Goal: Task Accomplishment & Management: Manage account settings

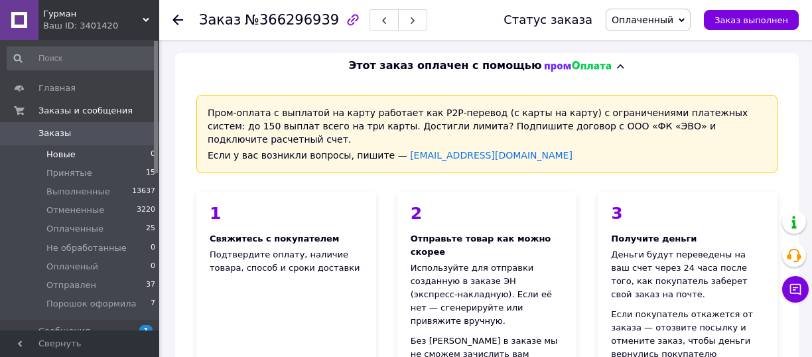
scroll to position [1128, 0]
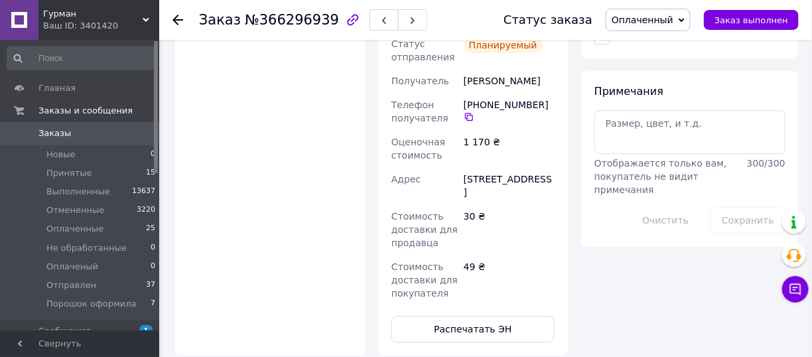
click at [115, 131] on span "Заказы" at bounding box center [80, 133] width 84 height 12
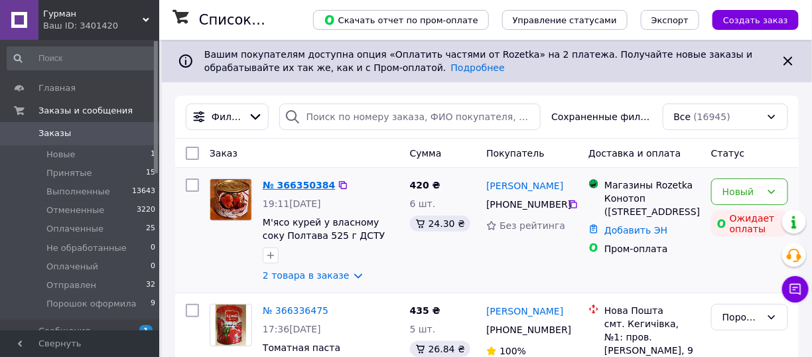
click at [311, 183] on link "№ 366350384" at bounding box center [299, 185] width 72 height 11
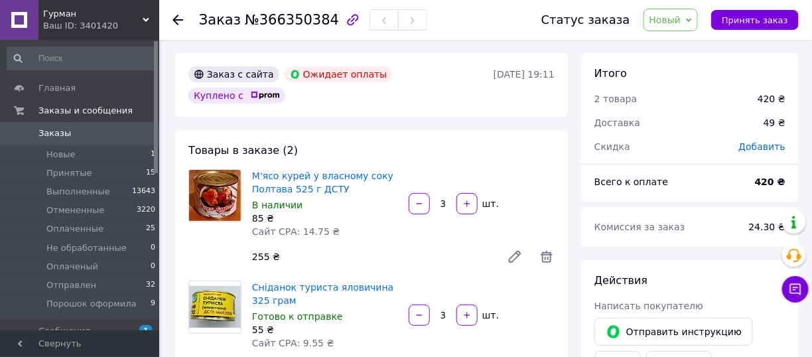
click at [128, 138] on span "0" at bounding box center [141, 133] width 37 height 12
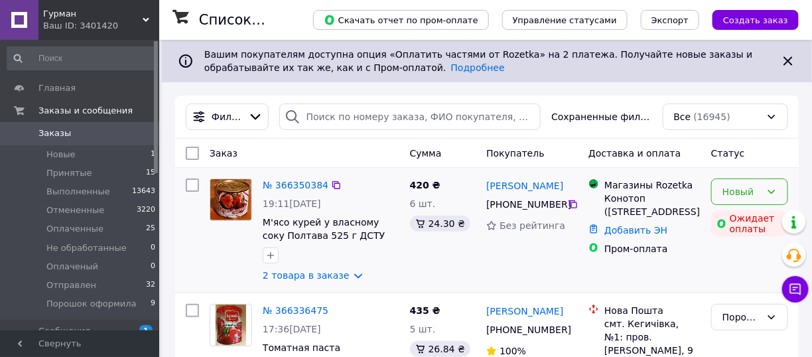
click at [759, 201] on div "Новый" at bounding box center [750, 192] width 77 height 27
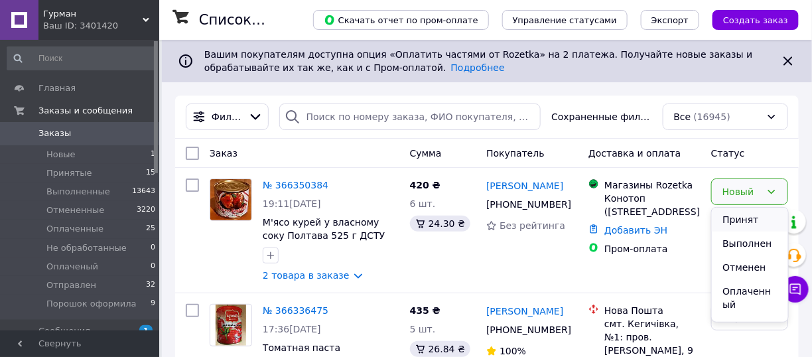
click at [748, 221] on li "Принят" at bounding box center [750, 220] width 76 height 24
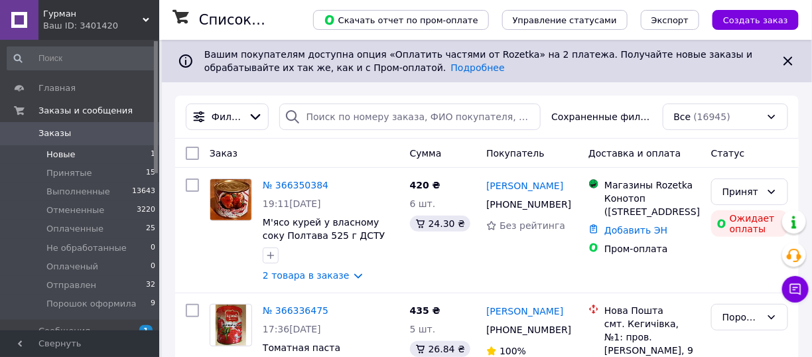
click at [136, 157] on li "Новые 1" at bounding box center [81, 154] width 163 height 19
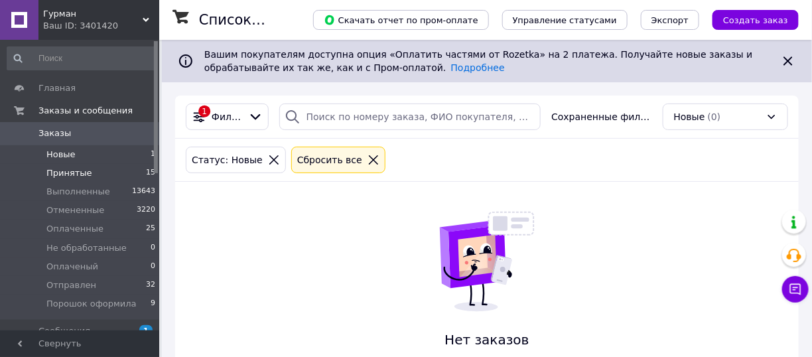
click at [86, 169] on span "Принятые" at bounding box center [69, 173] width 46 height 12
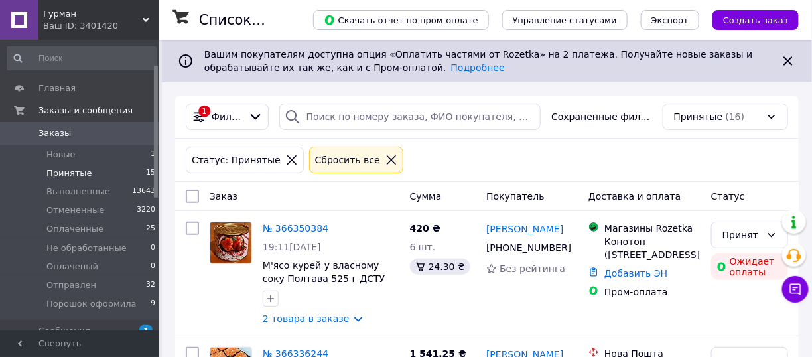
scroll to position [199, 0]
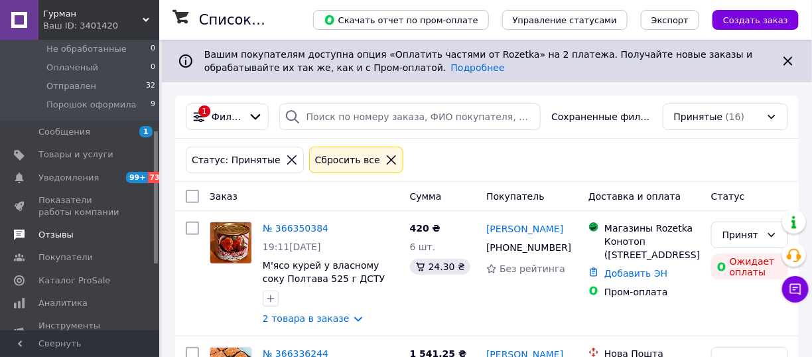
click at [84, 230] on span "Отзывы" at bounding box center [80, 235] width 84 height 12
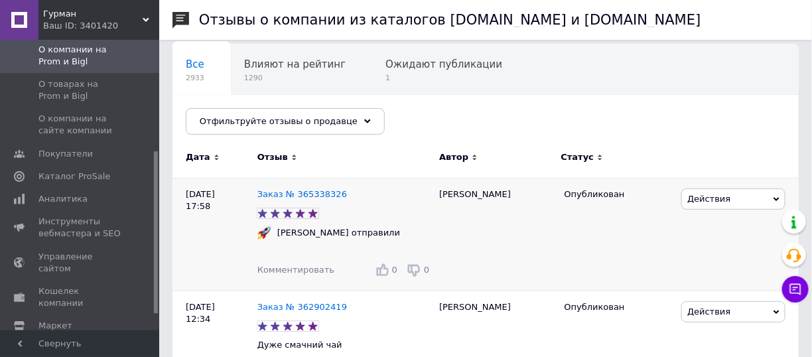
scroll to position [199, 0]
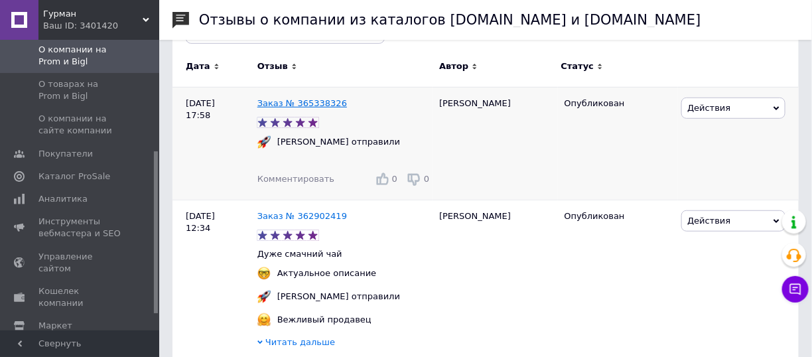
click at [323, 102] on link "Заказ № 365338326" at bounding box center [303, 103] width 90 height 10
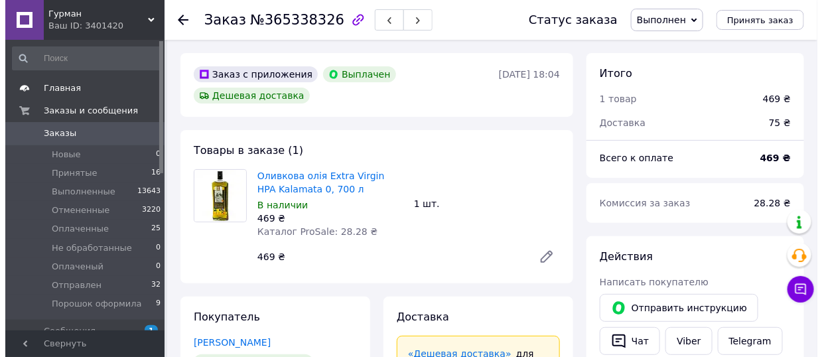
scroll to position [24, 0]
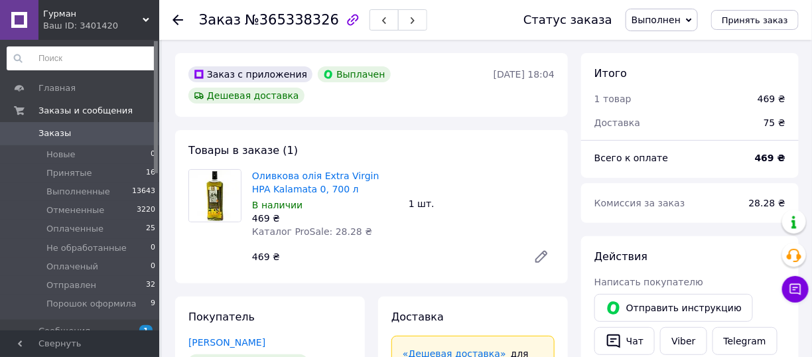
click at [100, 68] on input at bounding box center [82, 58] width 150 height 24
click at [96, 129] on span "Заказы" at bounding box center [80, 133] width 84 height 12
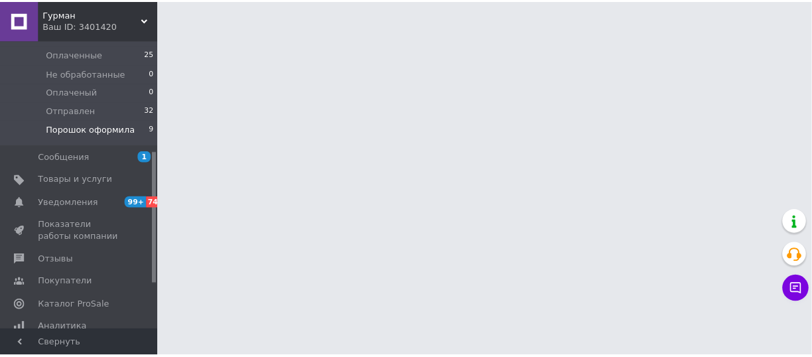
scroll to position [266, 0]
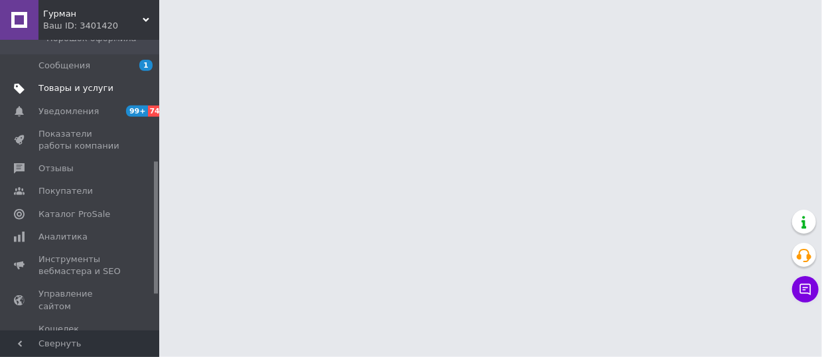
click at [96, 88] on span "Товары и услуги" at bounding box center [75, 88] width 75 height 12
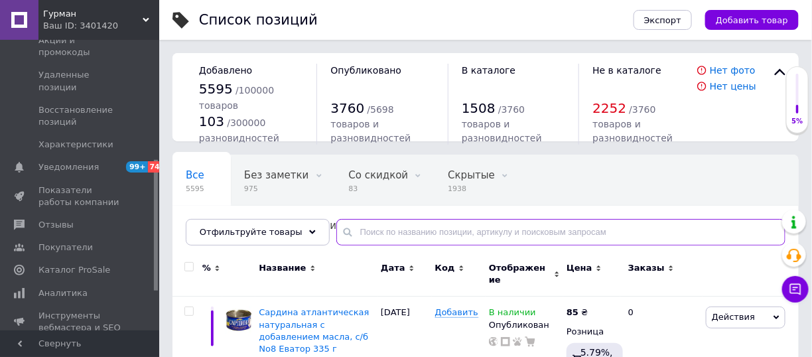
click at [367, 224] on input "text" at bounding box center [561, 232] width 449 height 27
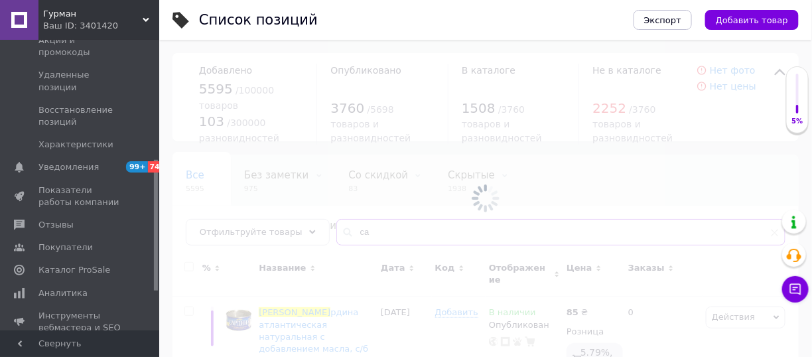
type input "с"
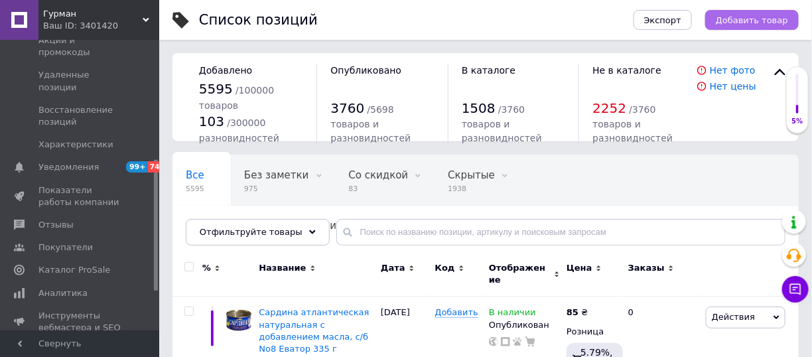
click at [760, 15] on span "Добавить товар" at bounding box center [752, 20] width 72 height 10
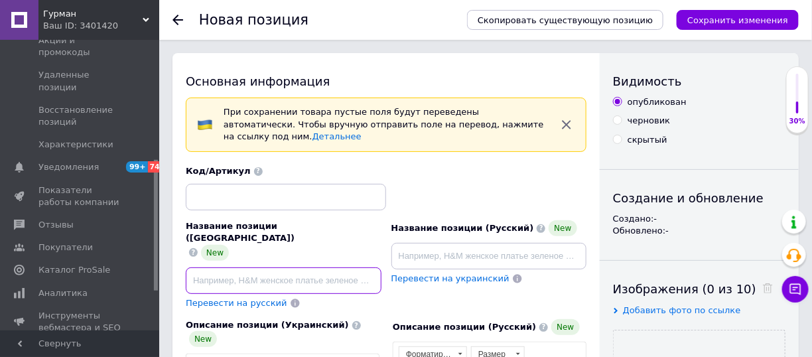
click at [228, 268] on input at bounding box center [284, 281] width 196 height 27
paste input "Сардина з додаванням олії 240г Легенда"
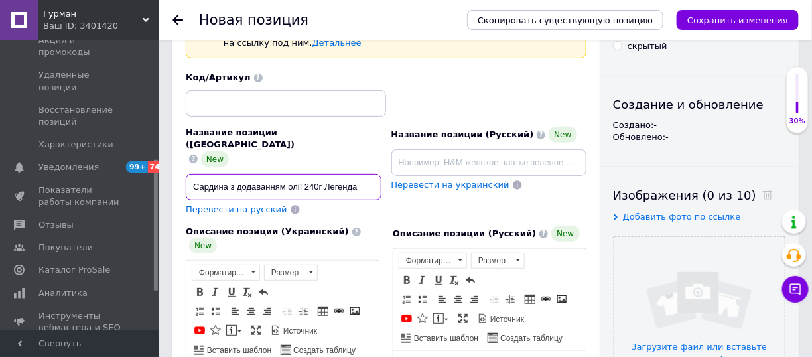
scroll to position [266, 0]
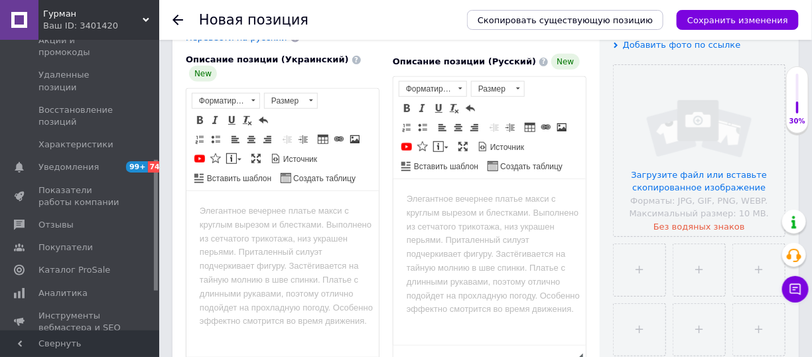
type input "Сардина з додаванням олії 240г Легенда"
click at [335, 232] on html at bounding box center [282, 211] width 192 height 40
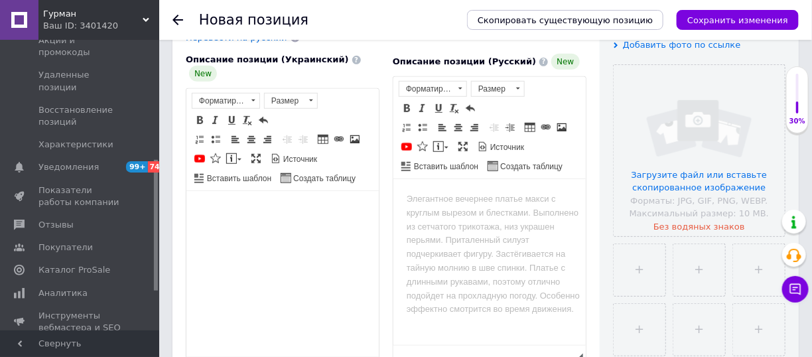
click at [271, 232] on html at bounding box center [282, 211] width 192 height 40
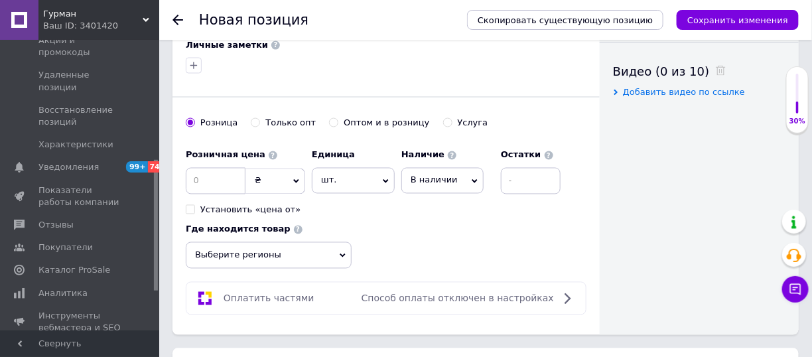
scroll to position [664, 0]
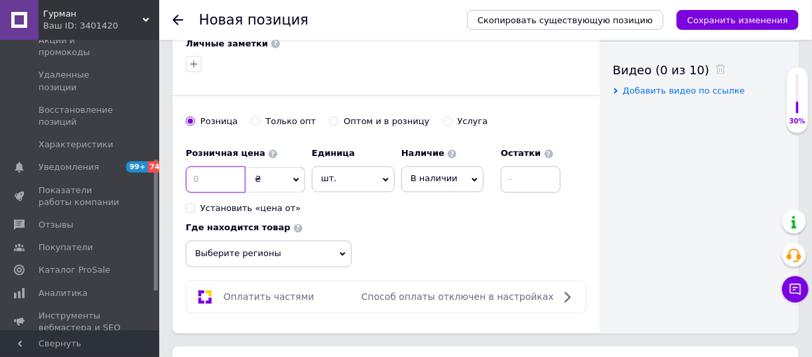
click at [229, 167] on input at bounding box center [216, 180] width 60 height 27
type input "45"
click at [329, 117] on input "Оптом и в розницу" at bounding box center [333, 121] width 9 height 9
radio input "true"
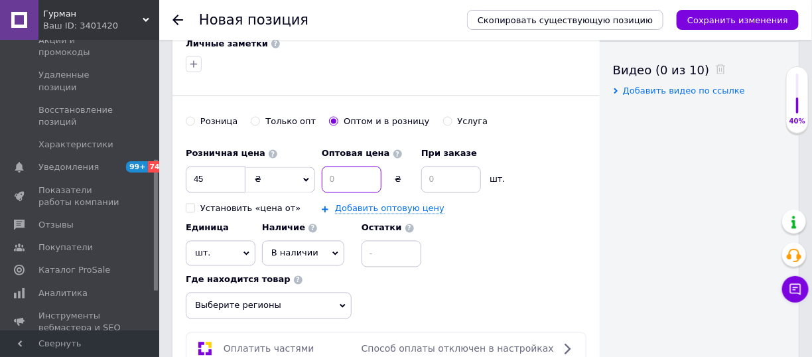
click at [338, 167] on input at bounding box center [352, 180] width 60 height 27
type input "44"
click at [453, 167] on input at bounding box center [451, 180] width 60 height 27
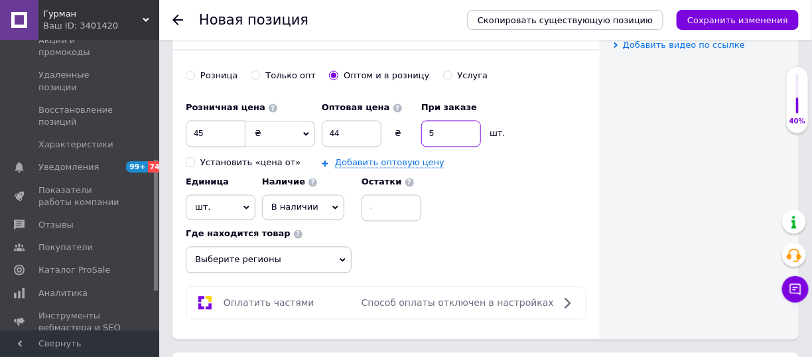
scroll to position [730, 0]
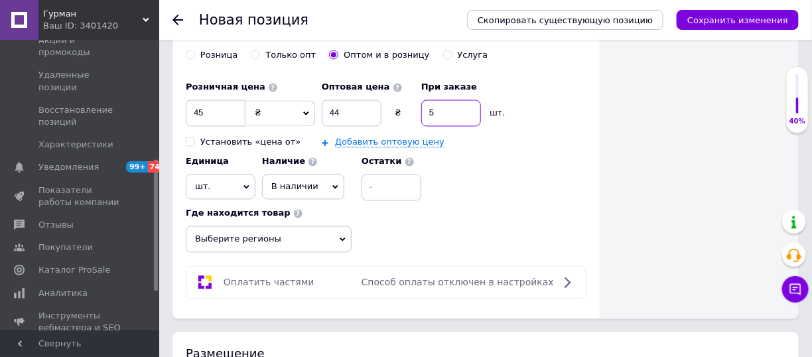
type input "5"
click at [306, 226] on span "Выберите регионы" at bounding box center [269, 239] width 166 height 27
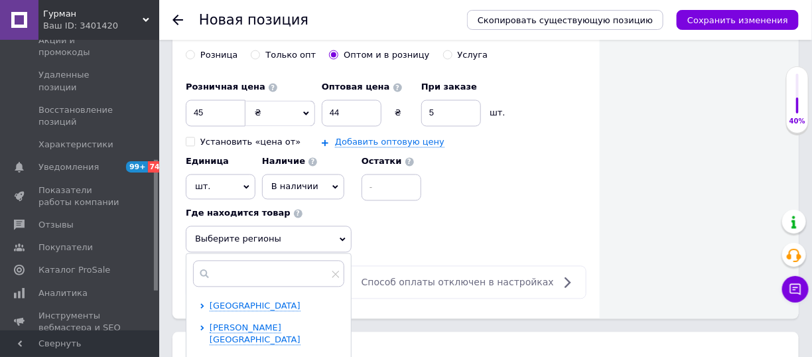
click at [291, 356] on span "[GEOGRAPHIC_DATA]" at bounding box center [255, 363] width 91 height 10
checkbox input "true"
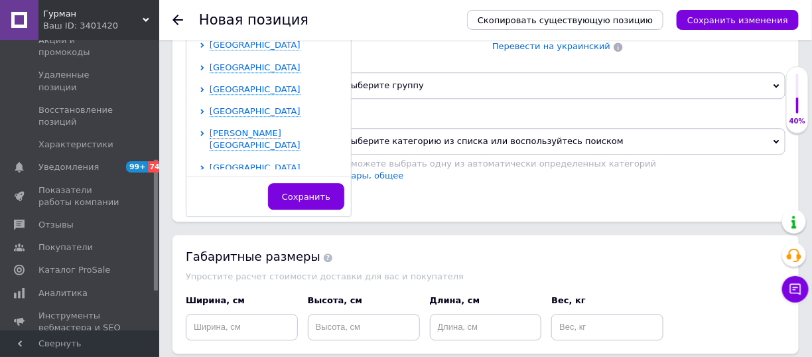
scroll to position [1062, 0]
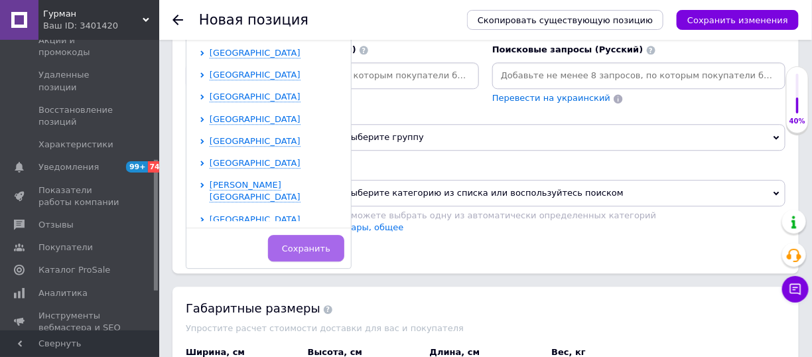
click at [311, 244] on span "Сохранить" at bounding box center [306, 249] width 48 height 10
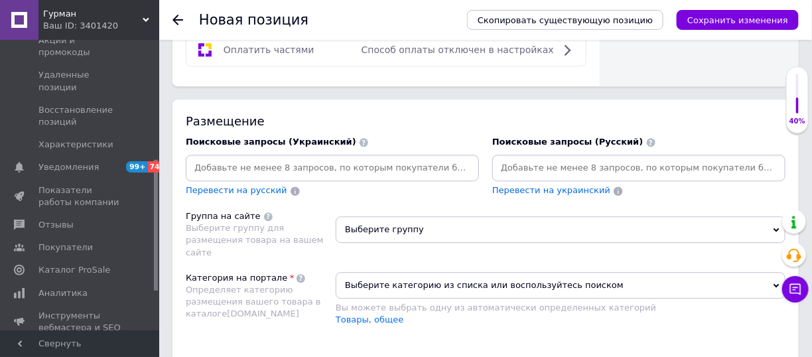
scroll to position [863, 0]
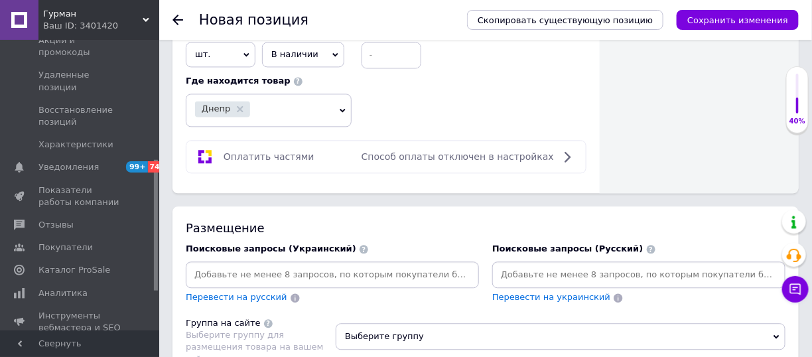
click at [420, 323] on span "Выберите группу" at bounding box center [561, 336] width 450 height 27
type input "рыбны"
radio input "true"
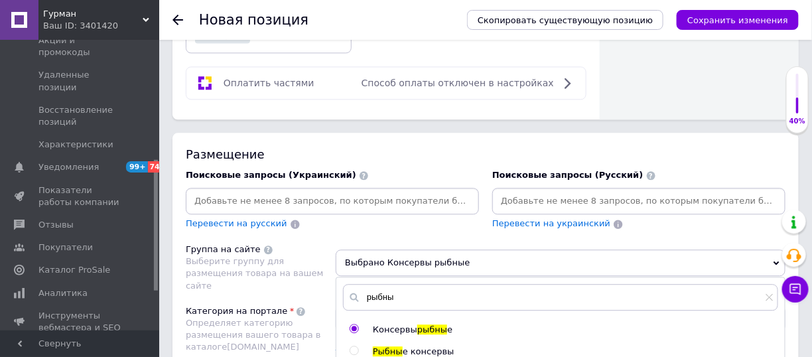
scroll to position [1062, 0]
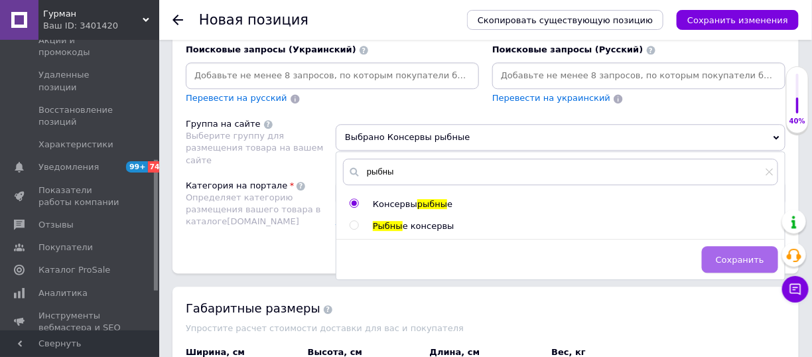
click at [739, 246] on button "Сохранить" at bounding box center [740, 259] width 76 height 27
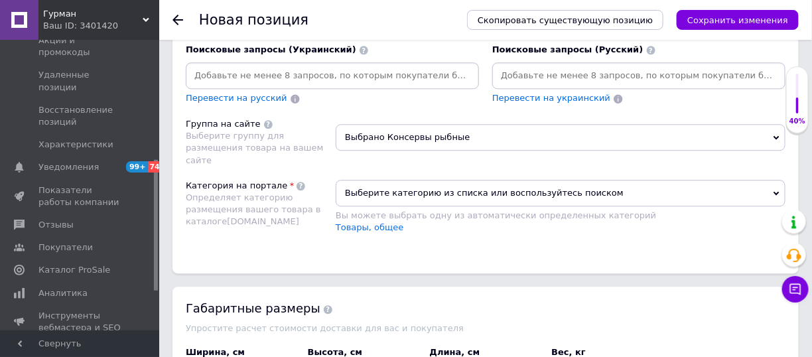
scroll to position [996, 0]
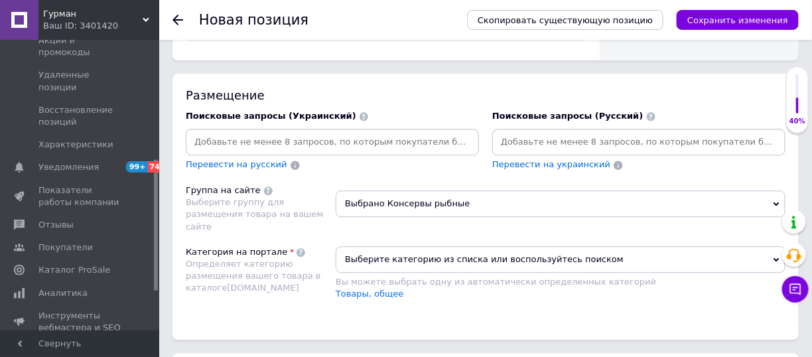
click at [553, 246] on span "Выберите категорию из списка или воспользуйтесь поиском" at bounding box center [561, 259] width 450 height 27
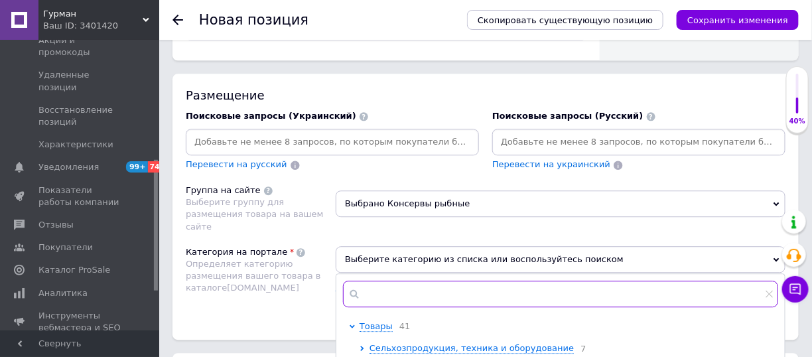
click at [449, 281] on input "text" at bounding box center [560, 294] width 435 height 27
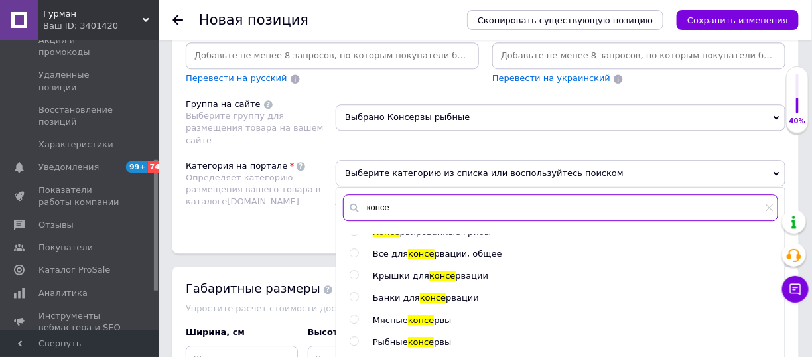
scroll to position [1128, 0]
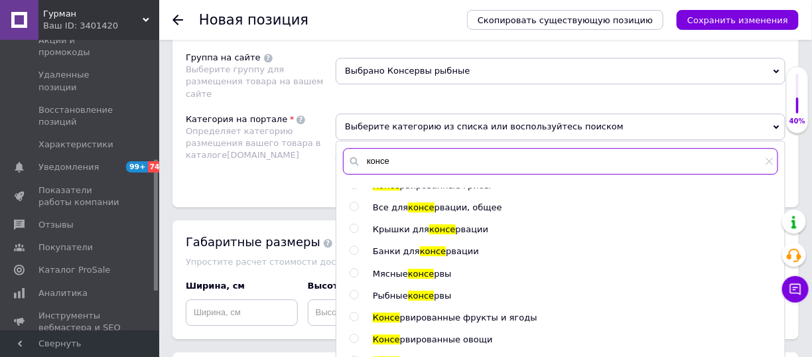
type input "консе"
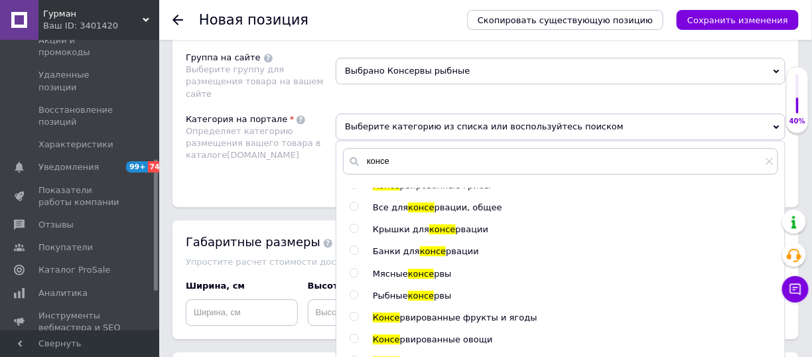
click at [353, 291] on input "radio" at bounding box center [354, 295] width 9 height 9
radio input "true"
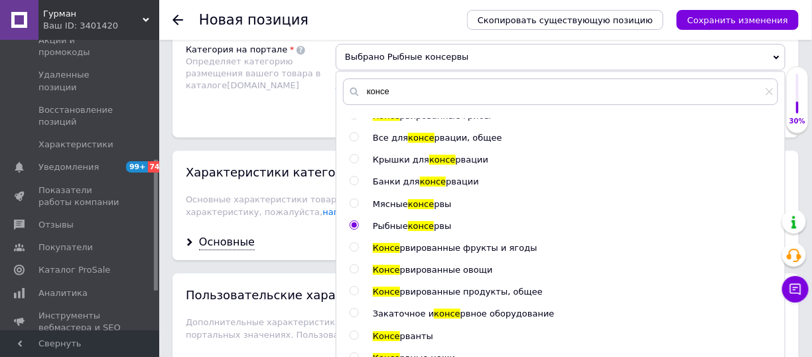
scroll to position [1328, 0]
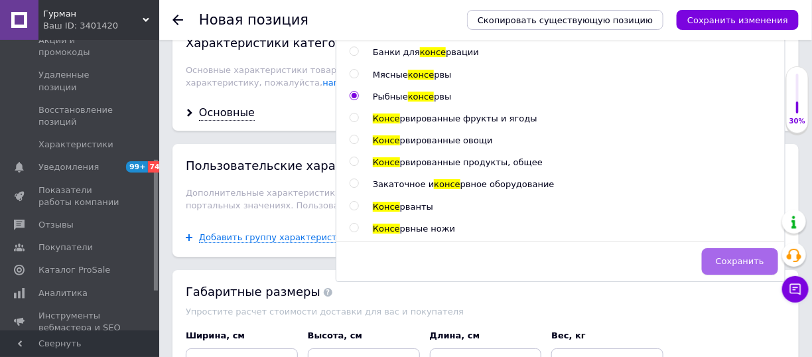
click at [712, 248] on button "Сохранить" at bounding box center [740, 261] width 76 height 27
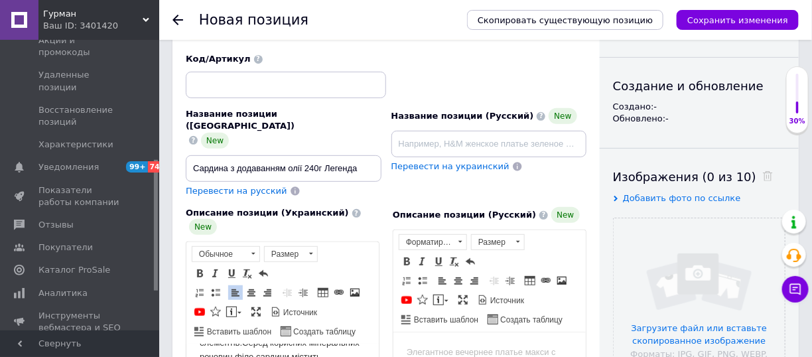
scroll to position [66, 0]
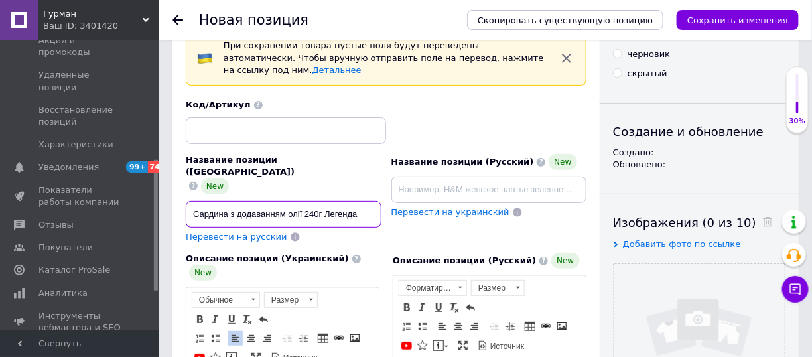
drag, startPoint x: 191, startPoint y: 177, endPoint x: 301, endPoint y: 177, distance: 110.2
click at [301, 201] on input "Сардина з додаванням олії 240г Легенда" at bounding box center [284, 214] width 196 height 27
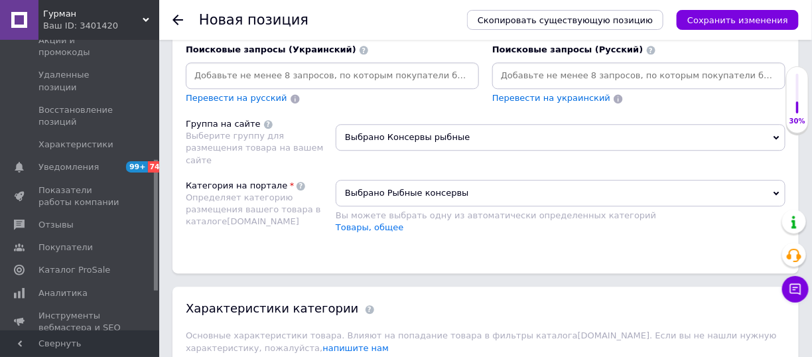
scroll to position [929, 0]
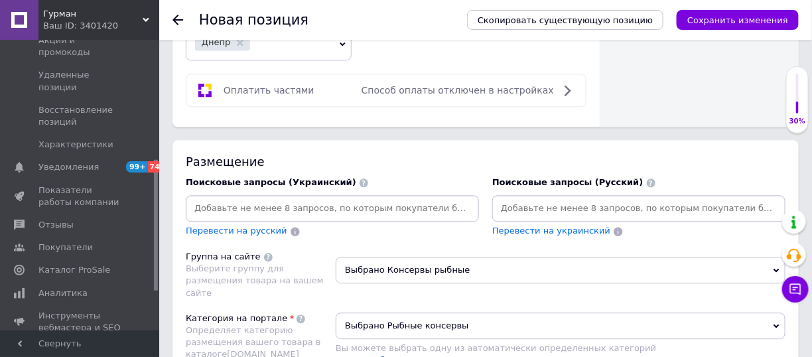
click at [319, 198] on input at bounding box center [333, 208] width 288 height 20
paste input "Сардина з додаванням олії"
type input "Сардина з додаванням олії"
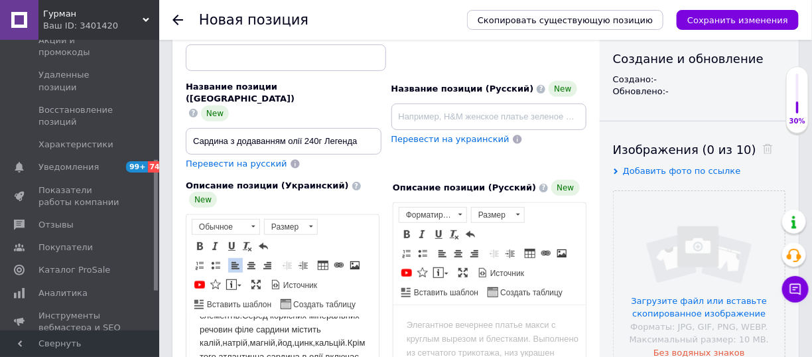
scroll to position [133, 0]
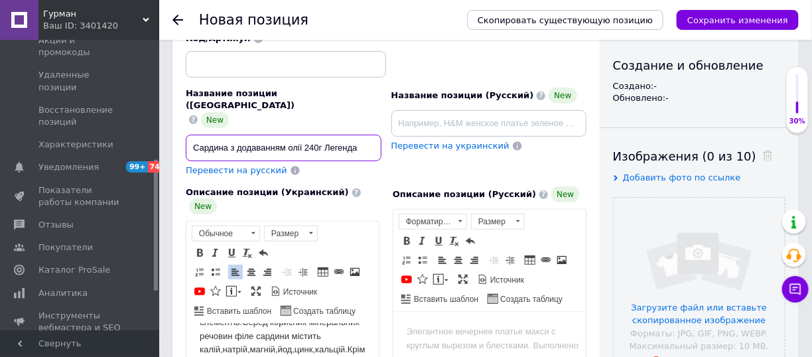
drag, startPoint x: 188, startPoint y: 106, endPoint x: 226, endPoint y: 114, distance: 39.2
click at [226, 135] on input "Сардина з додаванням олії 240г Легенда" at bounding box center [284, 148] width 196 height 27
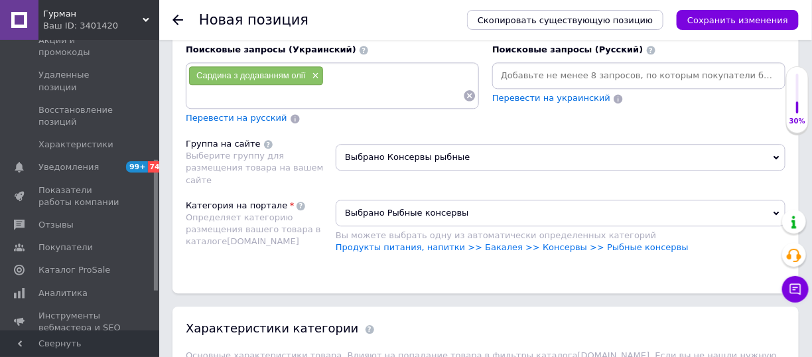
scroll to position [863, 0]
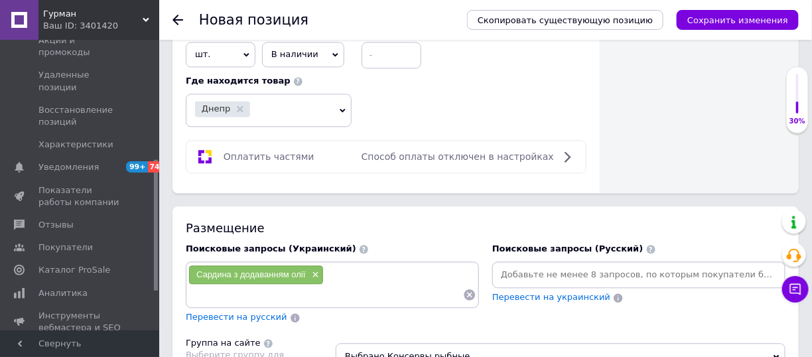
click at [344, 265] on div "Сардина з додаванням олії ×" at bounding box center [333, 285] width 288 height 40
click at [343, 265] on div "Сардина з додаванням олії ×" at bounding box center [333, 285] width 288 height 40
click at [284, 285] on input at bounding box center [326, 295] width 275 height 20
paste input "Сардина"
type input "Сардина"
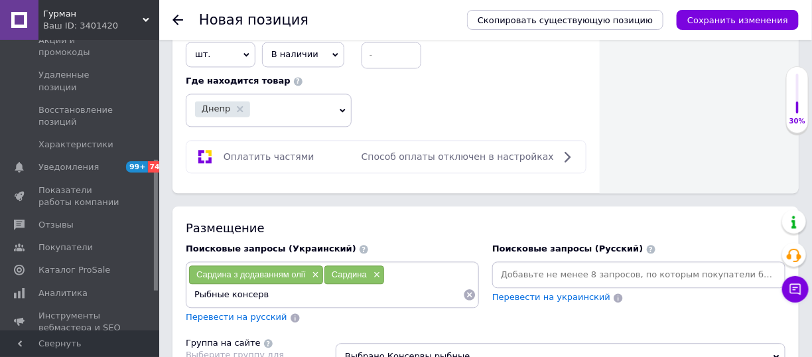
type input "Рыбные консервы"
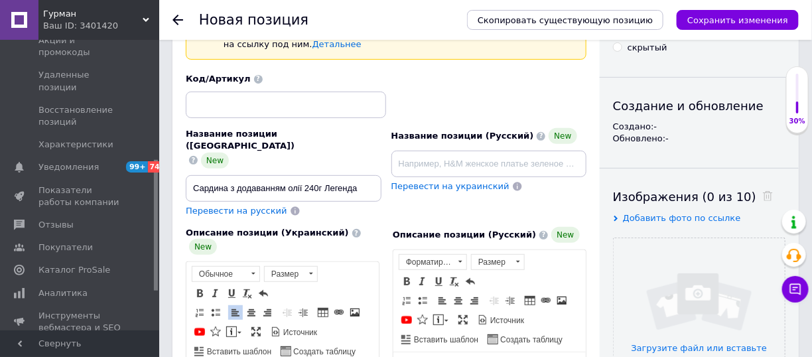
scroll to position [133, 0]
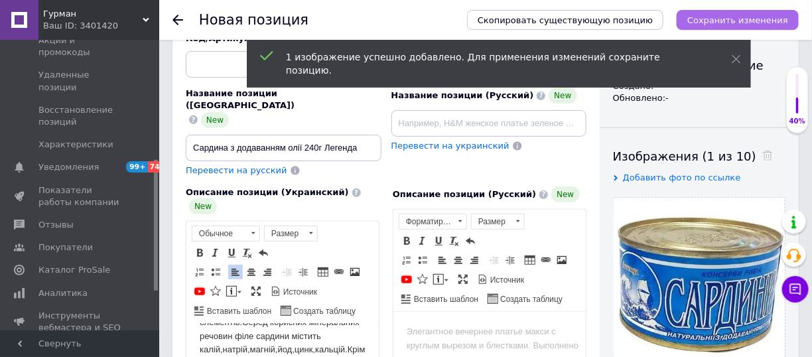
click at [744, 13] on button "Сохранить изменения" at bounding box center [738, 20] width 122 height 20
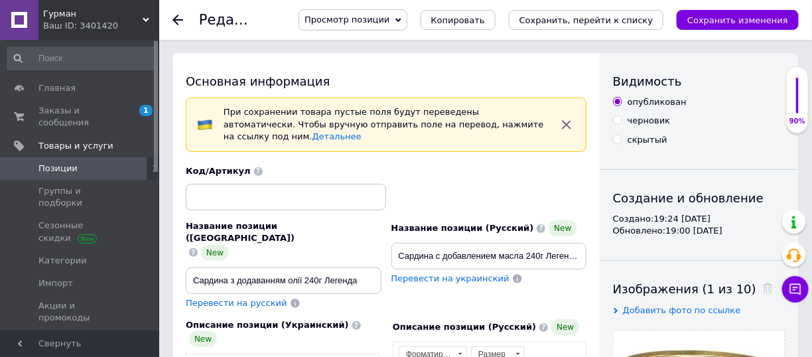
click at [117, 163] on span "Позиции" at bounding box center [80, 169] width 84 height 12
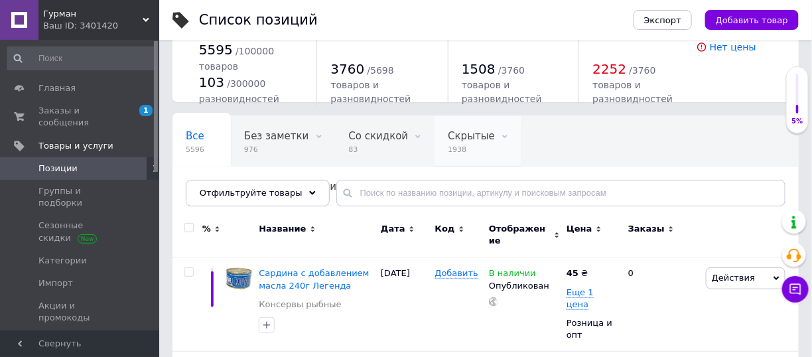
scroll to position [66, 0]
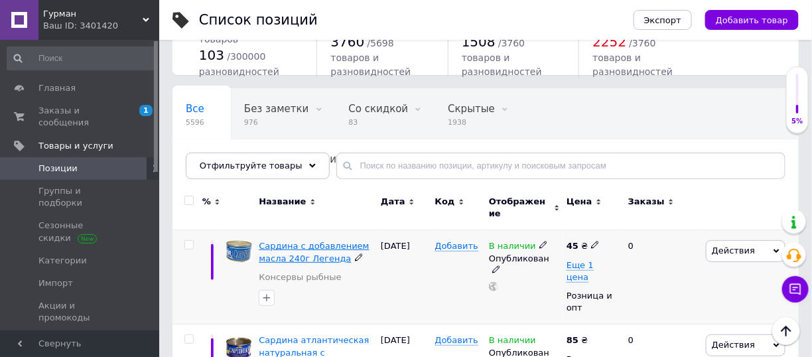
click at [340, 241] on span "Сардина с добавлением масла 240г Легенда" at bounding box center [314, 252] width 110 height 22
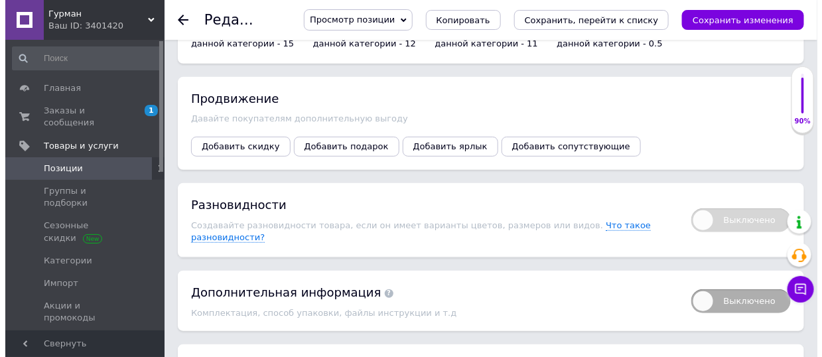
scroll to position [1726, 0]
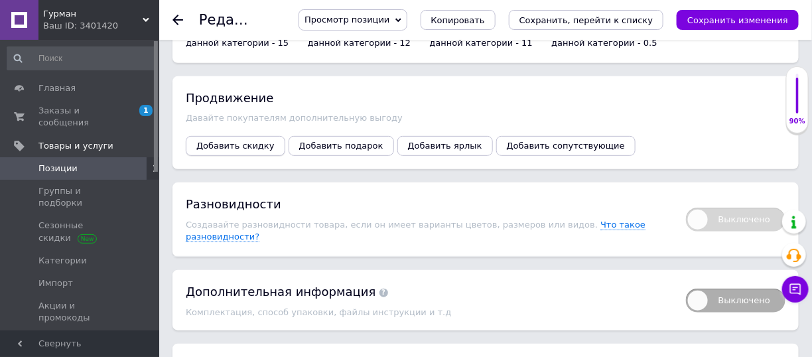
click at [239, 141] on span "Добавить скидку" at bounding box center [235, 146] width 78 height 10
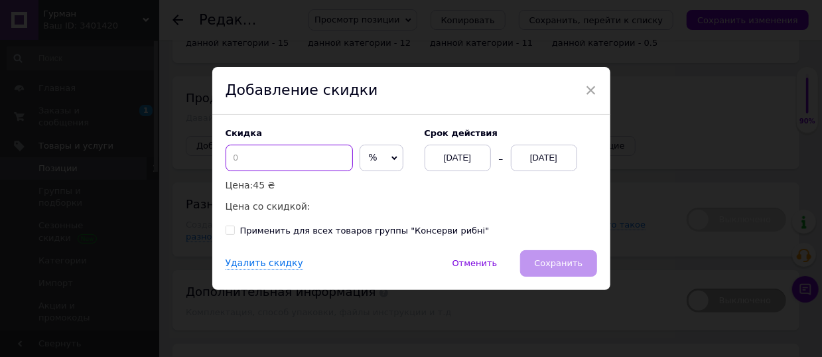
click at [291, 146] on input at bounding box center [289, 158] width 127 height 27
type input "1"
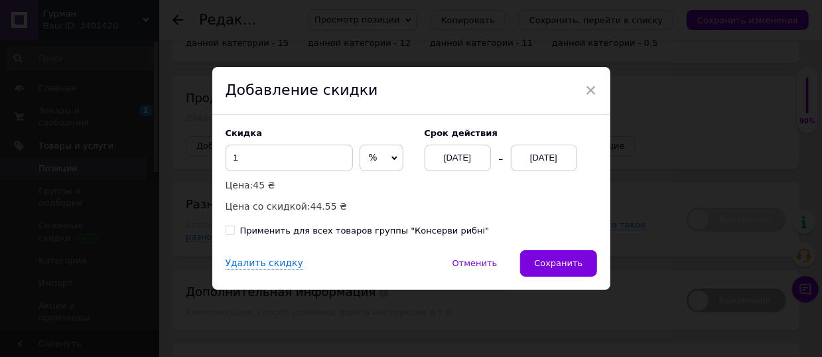
click at [542, 161] on div "[DATE]" at bounding box center [544, 158] width 66 height 27
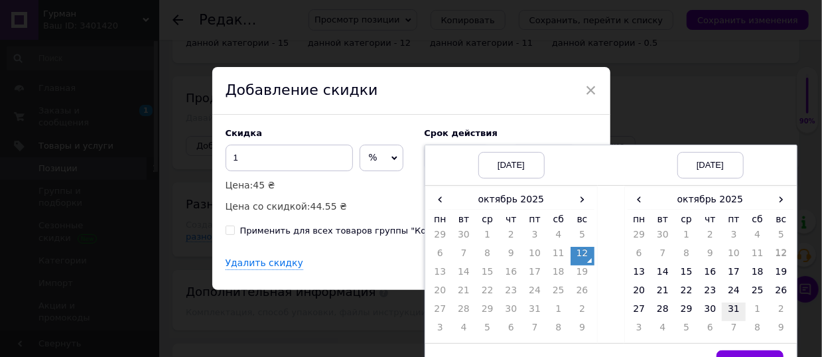
click at [728, 307] on td "31" at bounding box center [734, 312] width 24 height 19
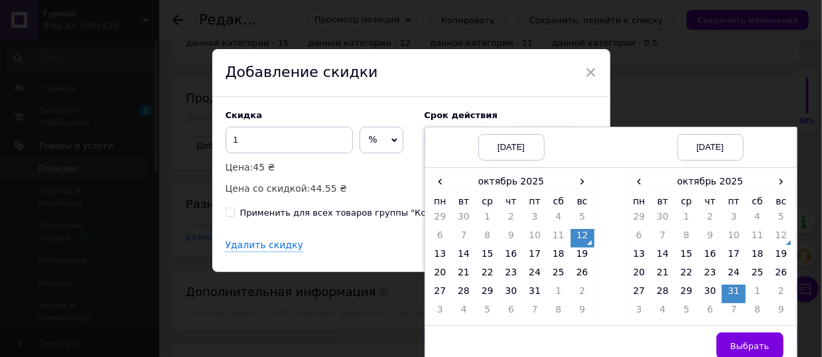
scroll to position [26, 0]
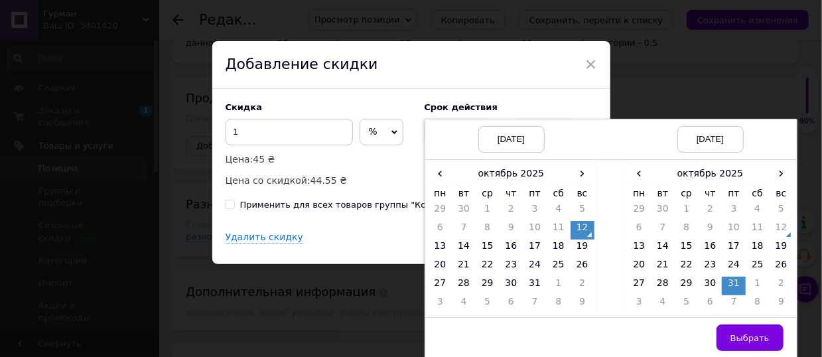
click at [760, 325] on button "Выбрать" at bounding box center [750, 338] width 67 height 27
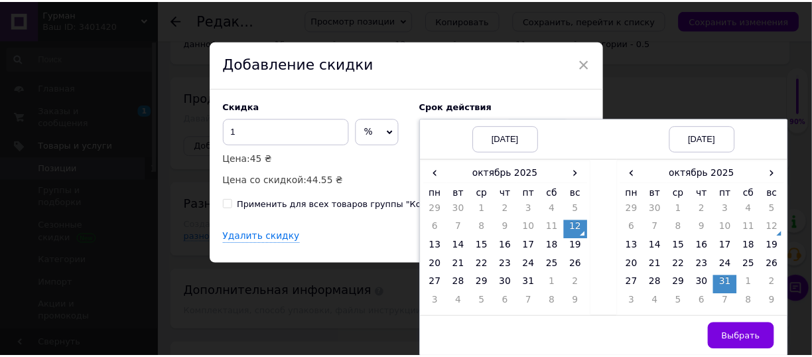
scroll to position [0, 0]
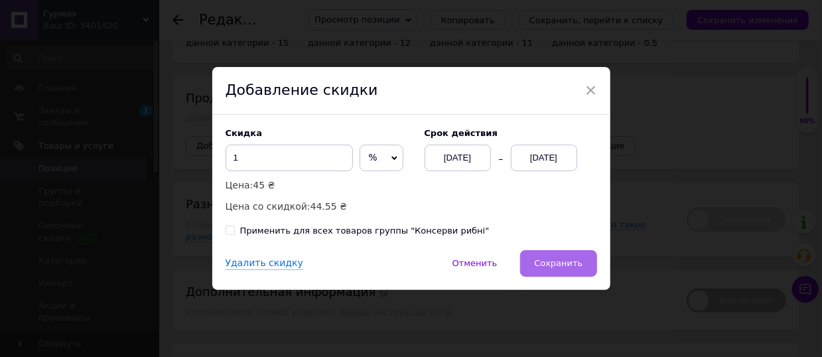
click at [579, 261] on span "Сохранить" at bounding box center [558, 263] width 48 height 10
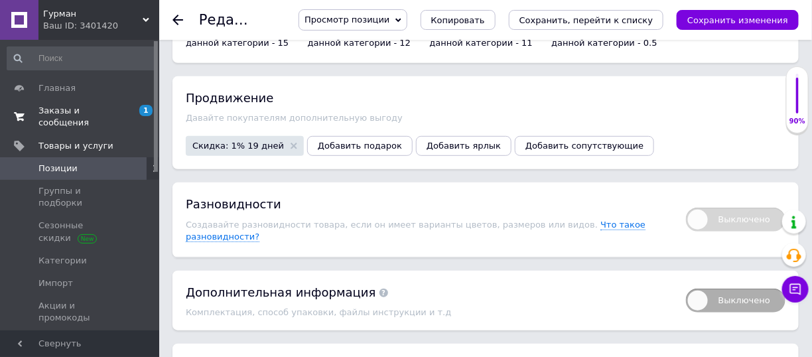
click at [74, 112] on span "Заказы и сообщения" at bounding box center [80, 117] width 84 height 24
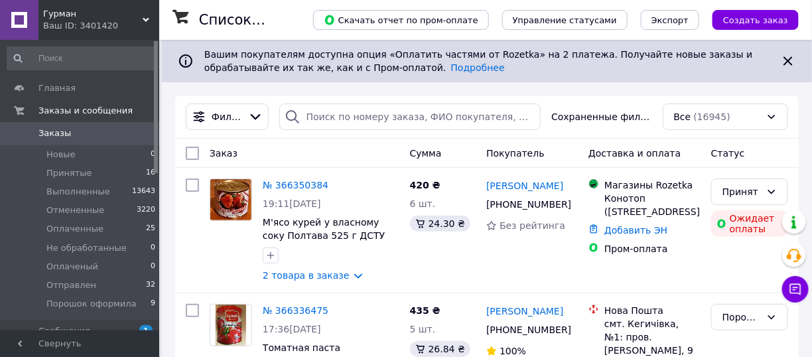
click at [107, 143] on link "Заказы 0" at bounding box center [81, 133] width 163 height 23
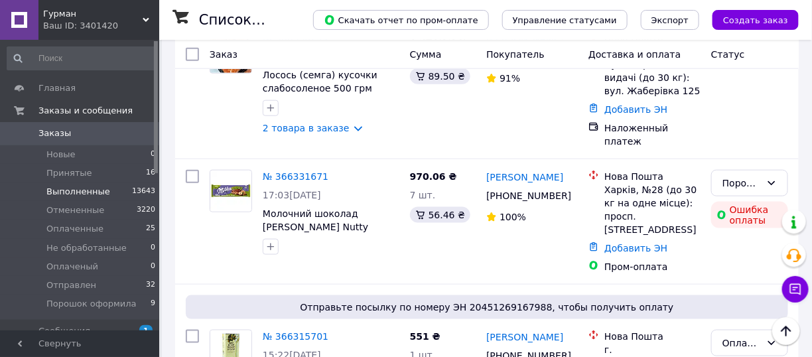
scroll to position [266, 0]
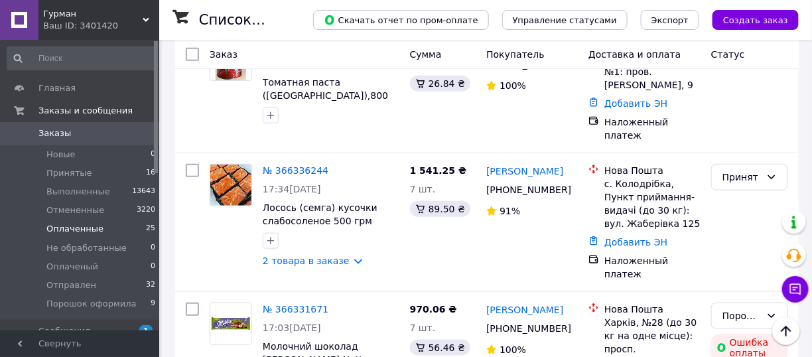
click at [146, 229] on span "25" at bounding box center [150, 229] width 9 height 12
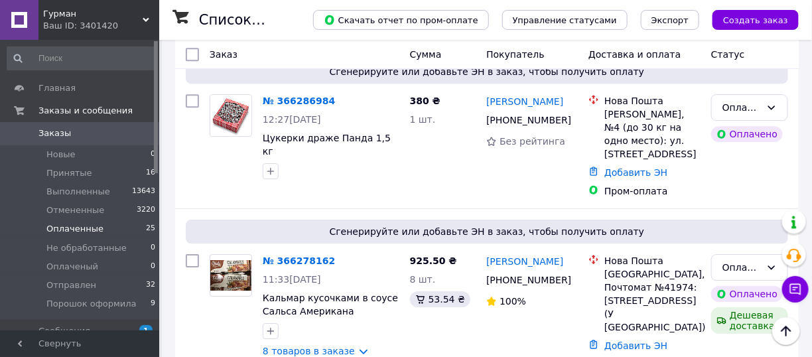
scroll to position [1261, 0]
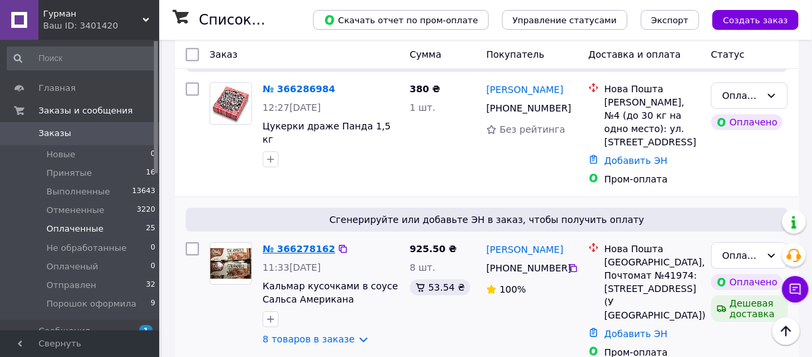
click at [301, 244] on link "№ 366278162" at bounding box center [299, 249] width 72 height 11
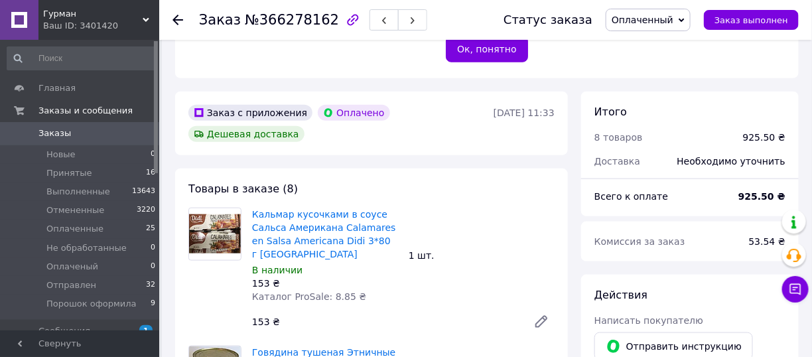
scroll to position [398, 0]
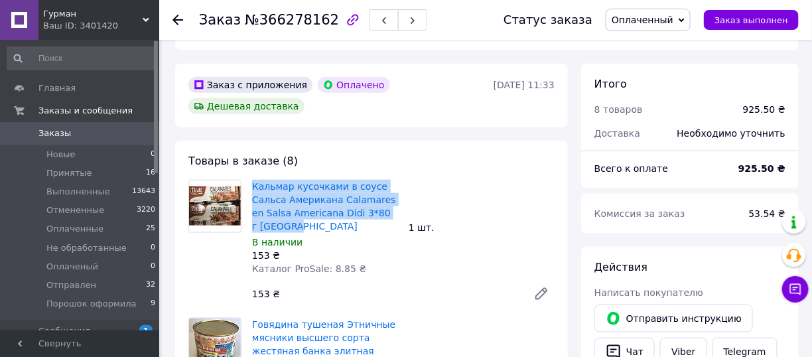
drag, startPoint x: 250, startPoint y: 156, endPoint x: 345, endPoint y: 203, distance: 106.0
click at [345, 203] on div "Кальмар кусочками в соусе Сальса Американа Calamares en Salsa Americana Didi 3*…" at bounding box center [325, 227] width 157 height 101
copy link "Кальмар кусочками в соусе Сальса Американа Calamares en Salsa Americana Didi 3*…"
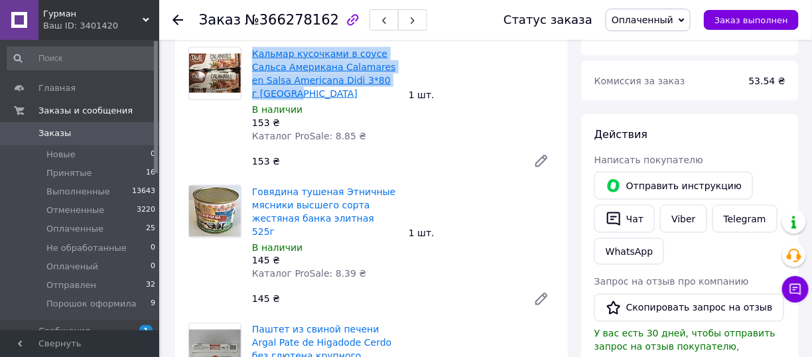
scroll to position [664, 0]
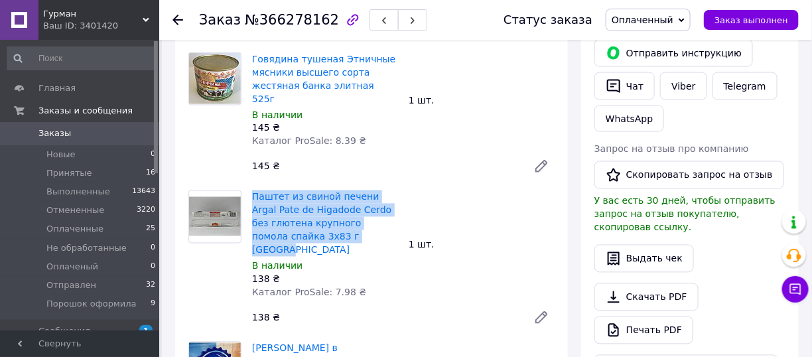
drag, startPoint x: 250, startPoint y: 149, endPoint x: 366, endPoint y: 202, distance: 127.7
click at [366, 202] on div "Паштет из свиной печени Argal Pate de Higadode Cerdo без глютена крупного помол…" at bounding box center [325, 245] width 157 height 114
copy link "Паштет из свиной печени Argal Pate de Higadode Cerdo без глютена крупного помол…"
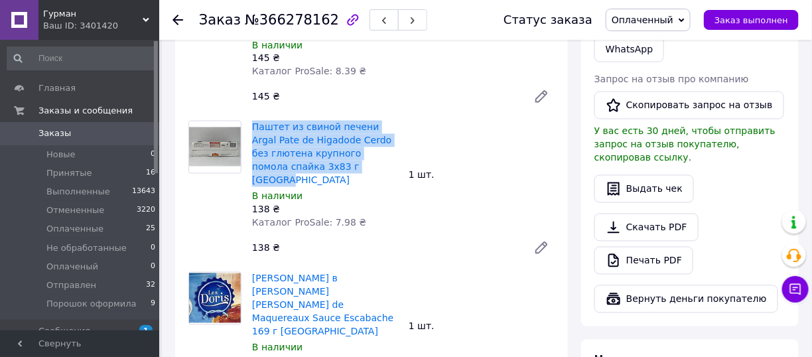
scroll to position [863, 0]
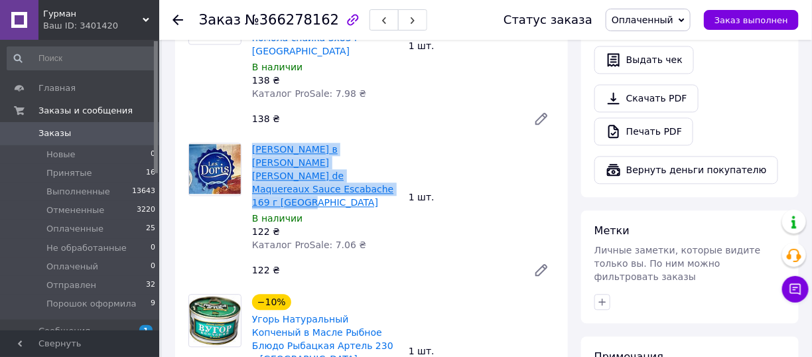
drag, startPoint x: 365, startPoint y: 123, endPoint x: 252, endPoint y: 90, distance: 117.8
click at [252, 143] on span "[PERSON_NAME] в [PERSON_NAME] [PERSON_NAME] de Maquereaux Sauce Escabache 169 г…" at bounding box center [325, 176] width 146 height 66
copy link "[PERSON_NAME] в [PERSON_NAME] [PERSON_NAME] de Maquereaux Sauce Escabache 169 г…"
click at [544, 265] on icon at bounding box center [541, 270] width 11 height 11
click at [108, 137] on span "Заказы" at bounding box center [80, 133] width 84 height 12
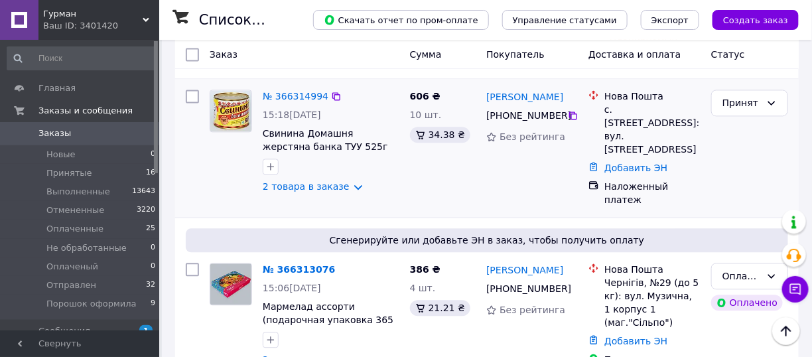
scroll to position [863, 0]
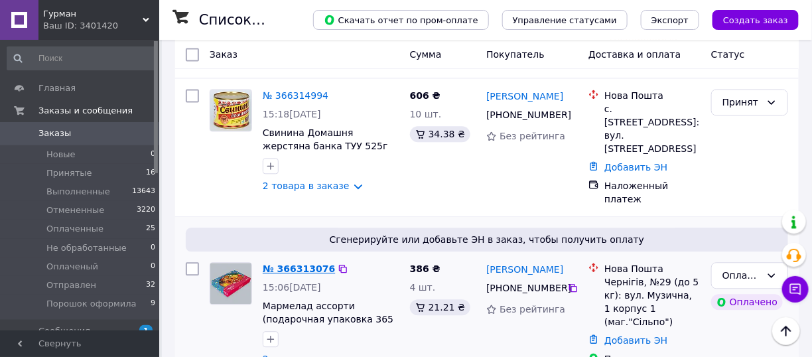
click at [295, 264] on link "№ 366313076" at bounding box center [299, 269] width 72 height 11
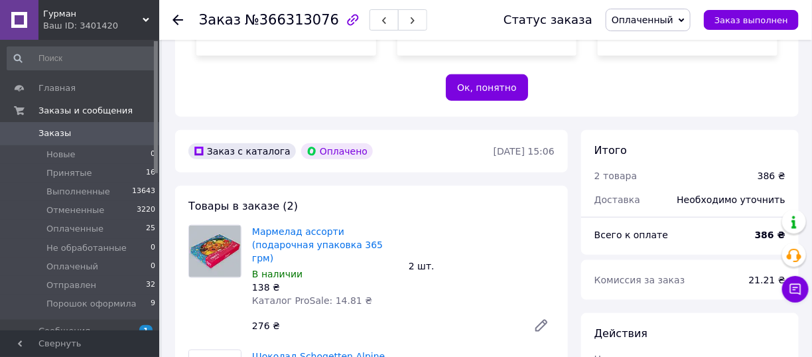
scroll to position [465, 0]
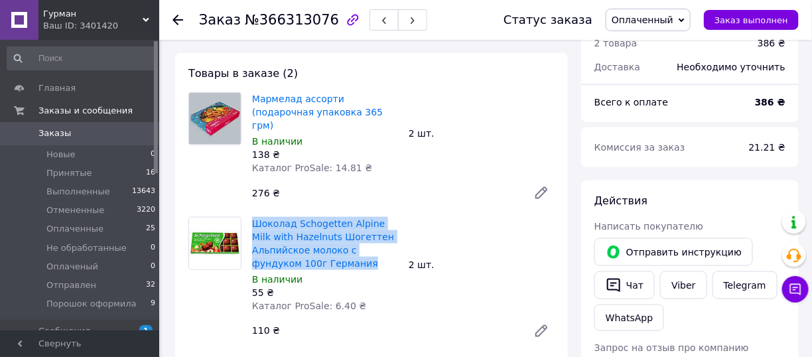
drag, startPoint x: 249, startPoint y: 179, endPoint x: 351, endPoint y: 227, distance: 113.1
click at [351, 227] on div "Шоколад Schogetten Alpine Milk with Hazelnuts Шогеттен Альпийское молоко с фунд…" at bounding box center [325, 264] width 157 height 101
copy link "Шоколад Schogetten Alpine Milk with Hazelnuts Шогеттен Альпийское молоко с фунд…"
click at [104, 139] on span "Заказы" at bounding box center [80, 133] width 84 height 12
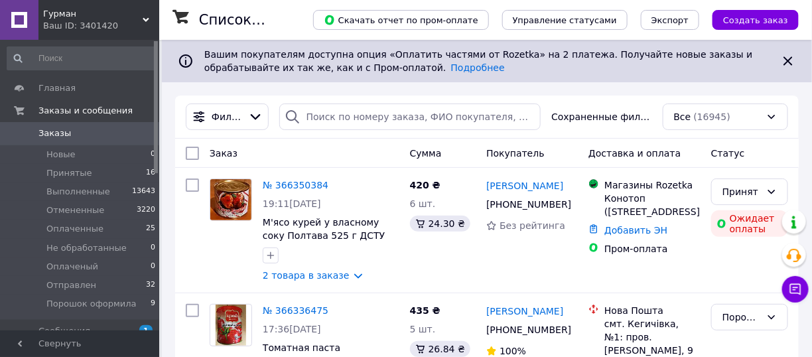
click at [90, 137] on span "Заказы" at bounding box center [80, 133] width 84 height 12
click at [768, 189] on icon at bounding box center [772, 192] width 11 height 11
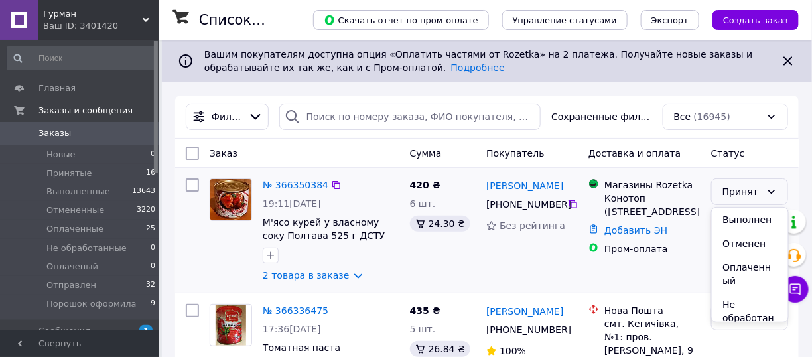
click at [753, 244] on li "Отменен" at bounding box center [750, 244] width 76 height 24
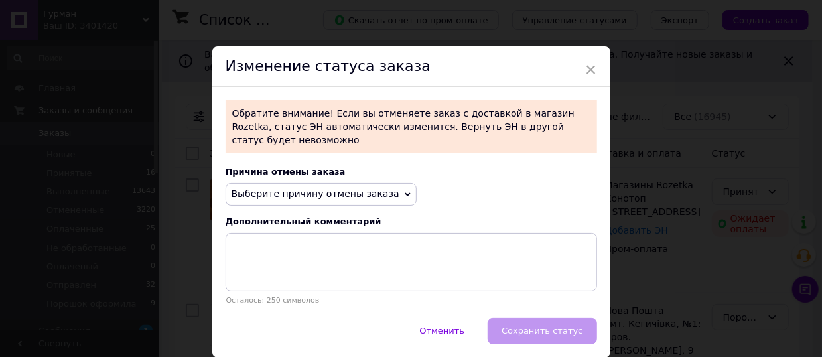
click at [365, 183] on span "Выберите причину отмены заказа" at bounding box center [321, 194] width 191 height 23
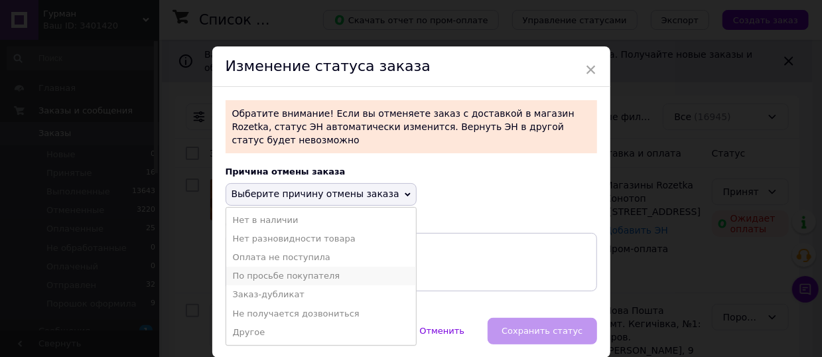
click at [312, 267] on li "По просьбе покупателя" at bounding box center [321, 276] width 190 height 19
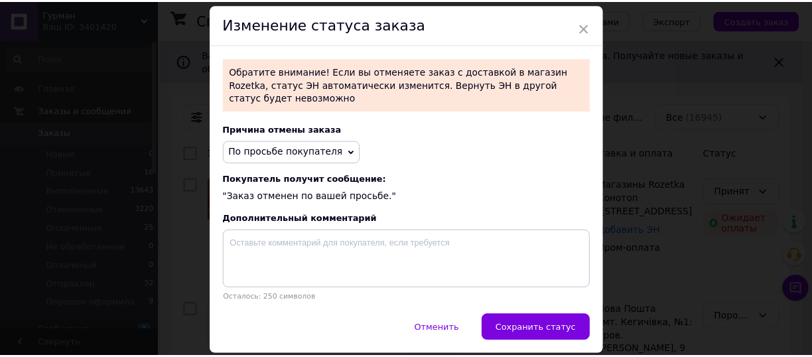
scroll to position [77, 0]
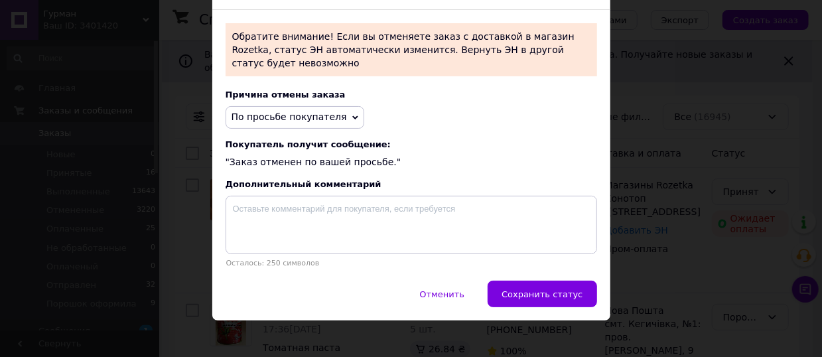
click at [520, 289] on span "Сохранить статус" at bounding box center [542, 294] width 81 height 10
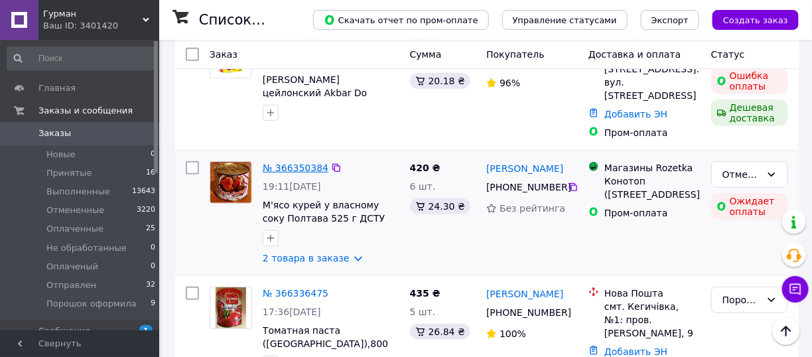
scroll to position [66, 0]
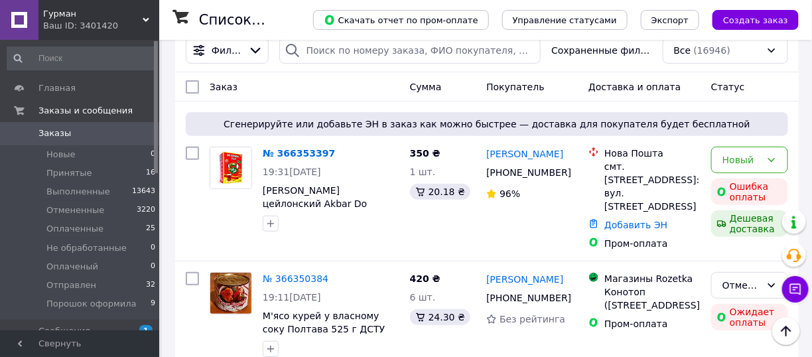
click at [59, 139] on link "Заказы 0" at bounding box center [81, 133] width 163 height 23
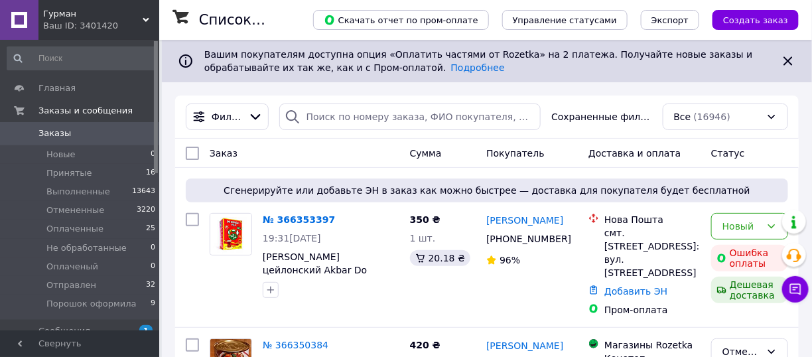
click at [51, 125] on link "Заказы 0" at bounding box center [81, 133] width 163 height 23
click at [48, 134] on span "Заказы" at bounding box center [54, 133] width 33 height 12
click at [125, 122] on link "Заказы 0" at bounding box center [81, 133] width 163 height 23
click at [99, 137] on span "Заказы" at bounding box center [80, 133] width 84 height 12
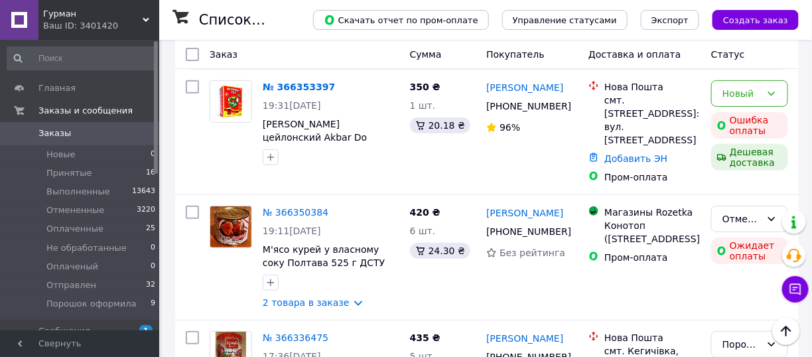
scroll to position [133, 0]
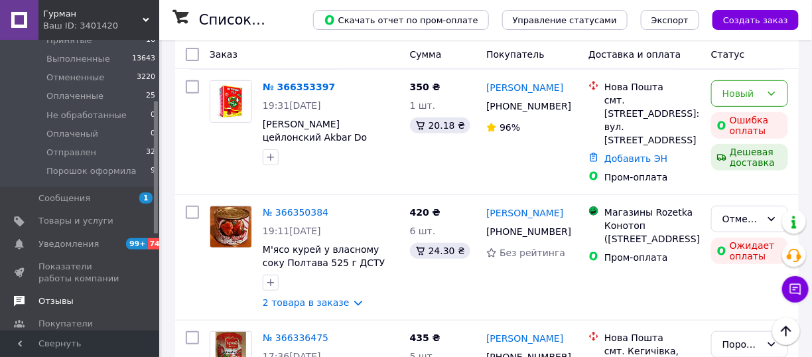
click at [74, 300] on span "Отзывы" at bounding box center [80, 301] width 84 height 12
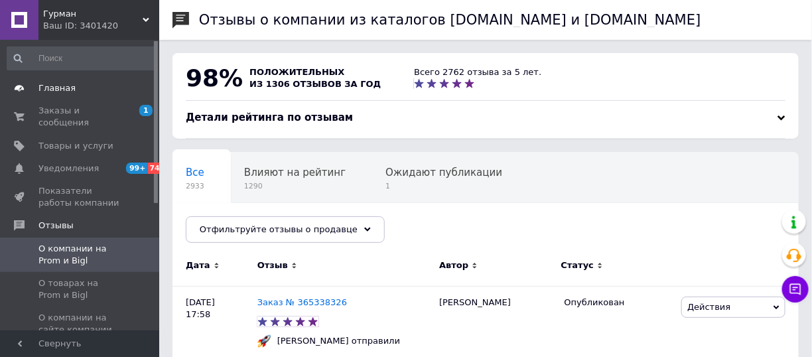
click at [93, 93] on span "Главная" at bounding box center [80, 88] width 84 height 12
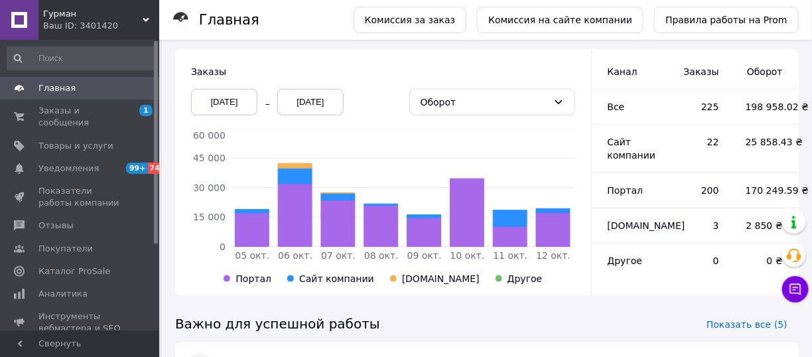
scroll to position [332, 0]
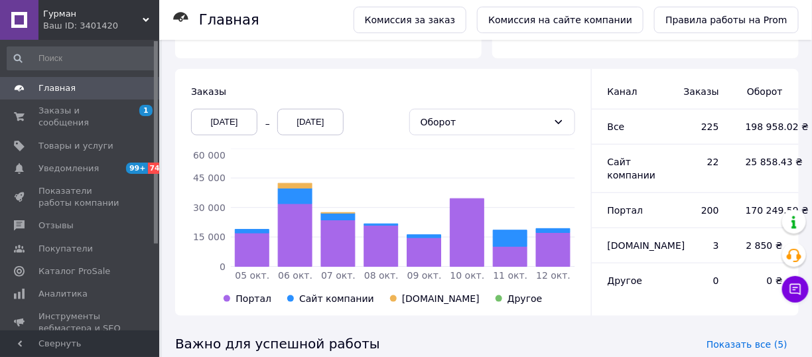
click at [85, 98] on link "Главная" at bounding box center [81, 88] width 163 height 23
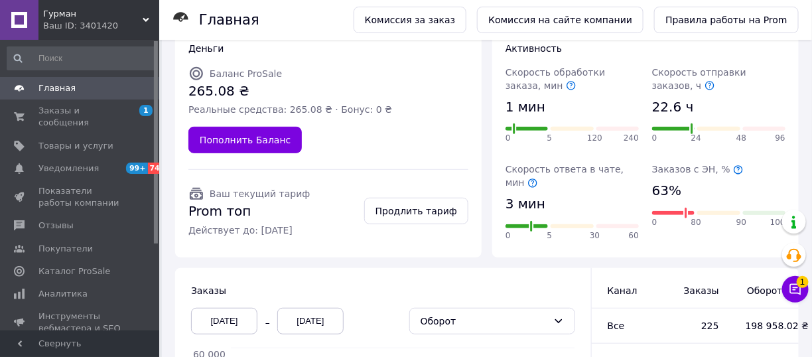
scroll to position [199, 0]
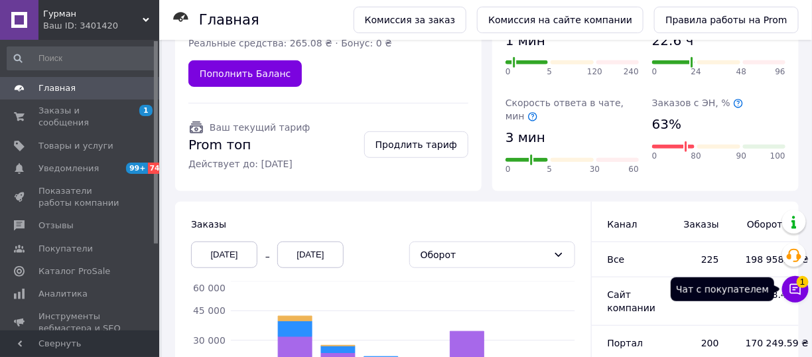
click at [798, 291] on icon at bounding box center [795, 289] width 13 height 13
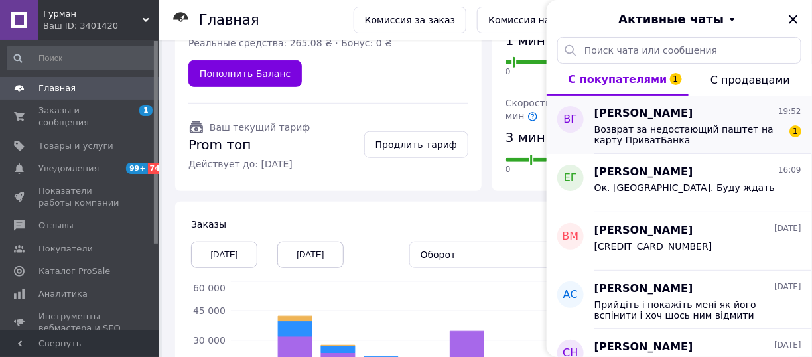
click at [663, 131] on span "Возврат за недостающий паштет на карту ПриватБанка [CREDIT_CARD_NUMBER]" at bounding box center [689, 134] width 189 height 21
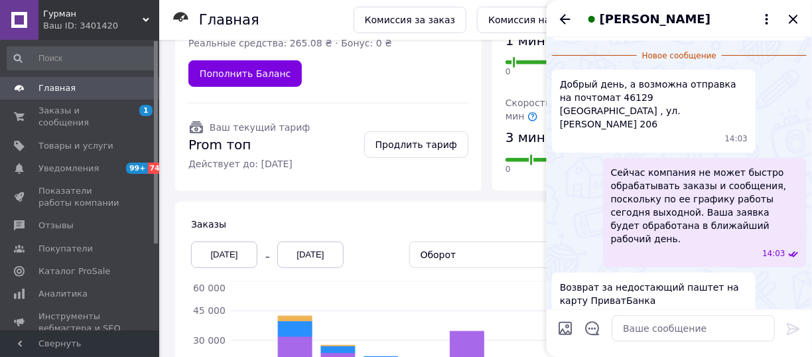
scroll to position [233, 0]
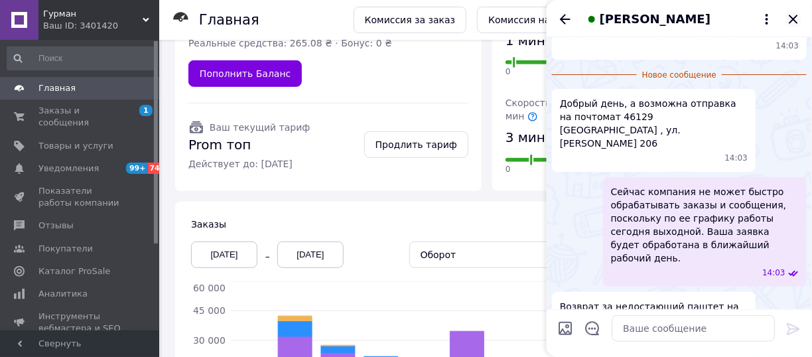
click at [796, 19] on icon "Закрыть" at bounding box center [794, 19] width 16 height 16
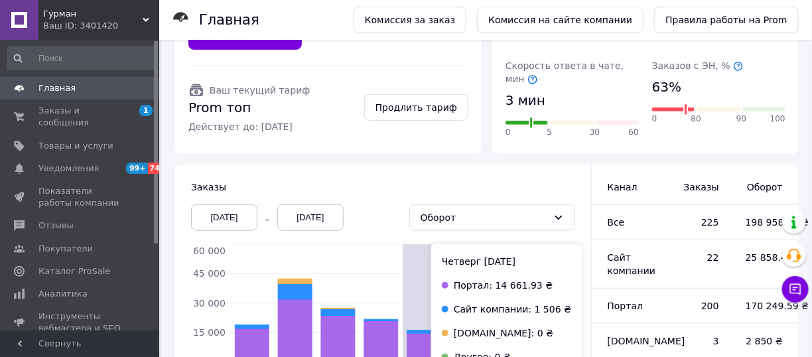
scroll to position [266, 0]
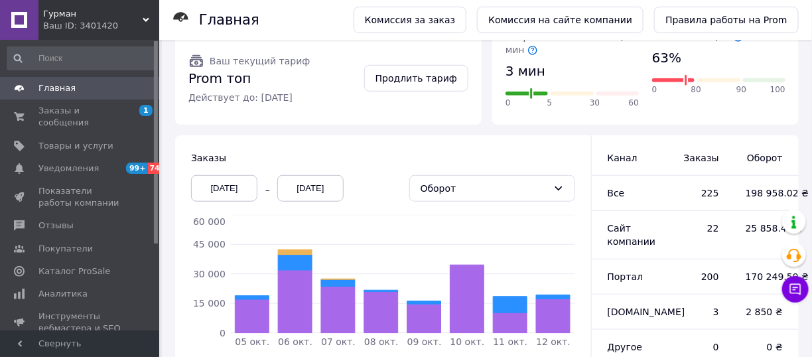
click at [52, 90] on span "Главная" at bounding box center [56, 88] width 37 height 12
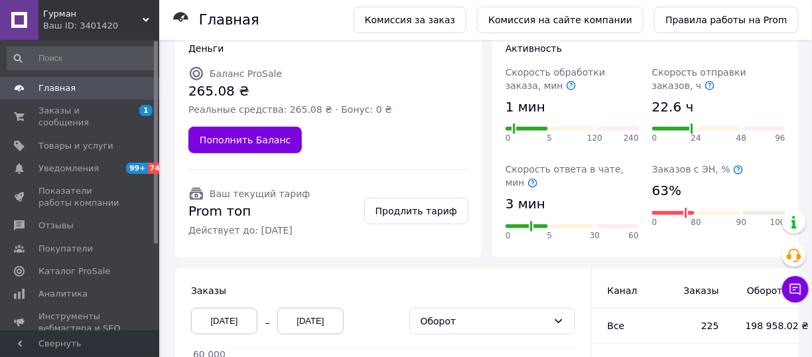
scroll to position [66, 0]
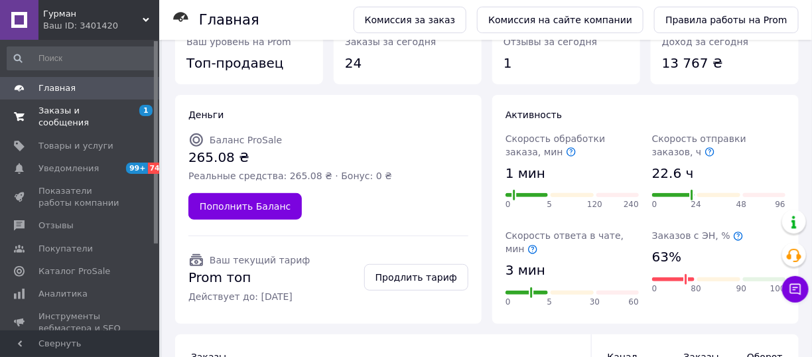
click at [78, 116] on span "Заказы и сообщения" at bounding box center [80, 117] width 84 height 24
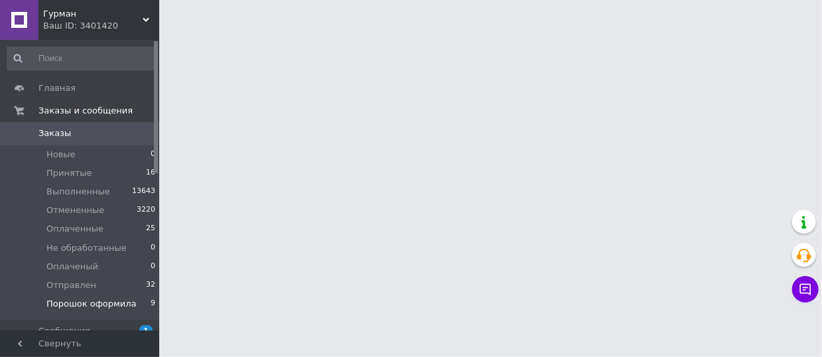
click at [115, 305] on span "Порошок оформила" at bounding box center [91, 304] width 90 height 12
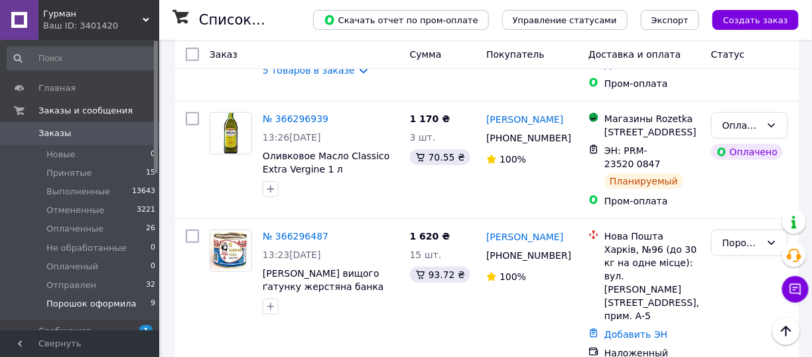
scroll to position [1859, 0]
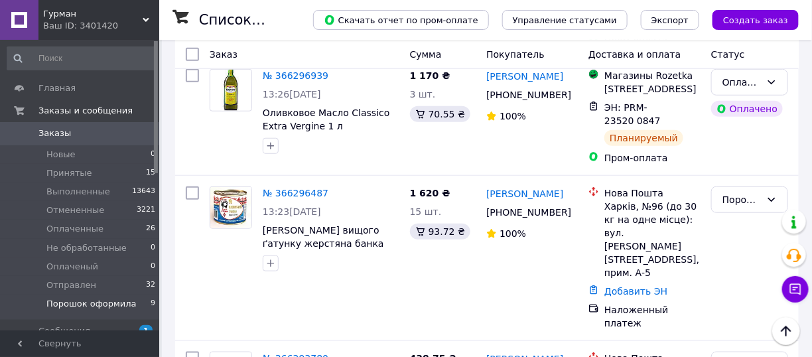
click at [95, 306] on span "Порошок оформила" at bounding box center [91, 304] width 90 height 12
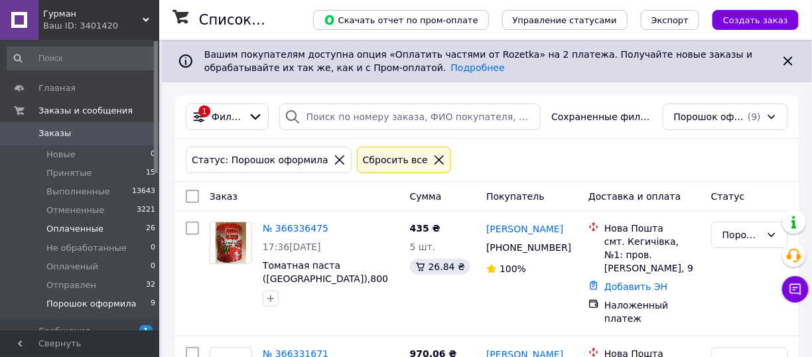
click at [125, 230] on li "Оплаченные 26" at bounding box center [81, 229] width 163 height 19
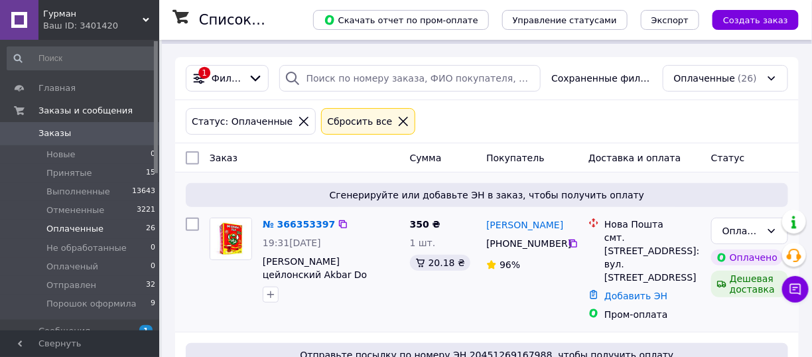
scroll to position [66, 0]
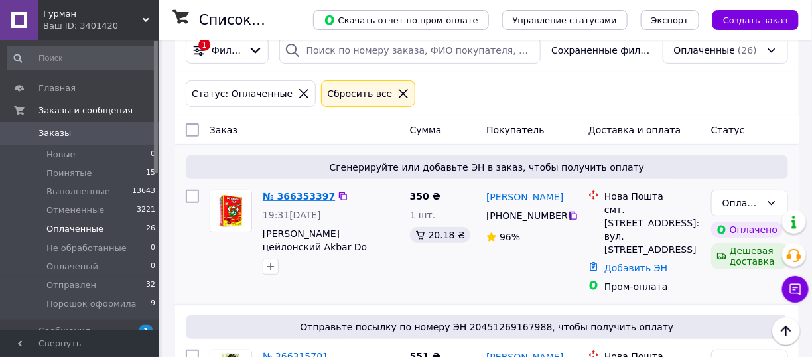
click at [302, 196] on link "№ 366353397" at bounding box center [299, 196] width 72 height 11
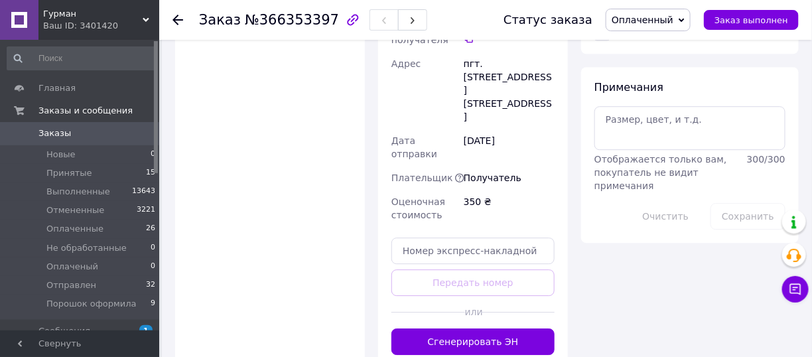
scroll to position [1235, 0]
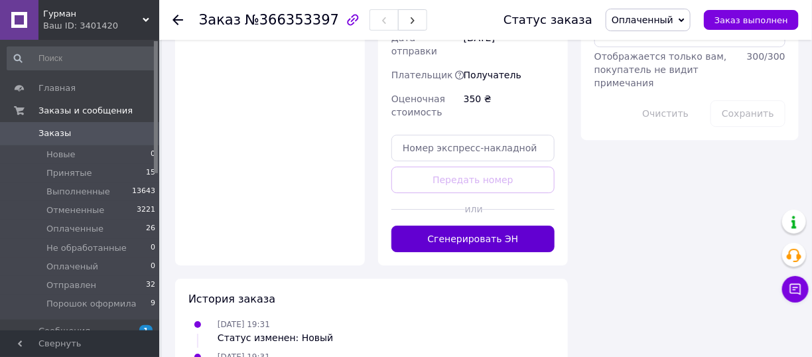
click at [416, 226] on button "Сгенерировать ЭН" at bounding box center [473, 239] width 163 height 27
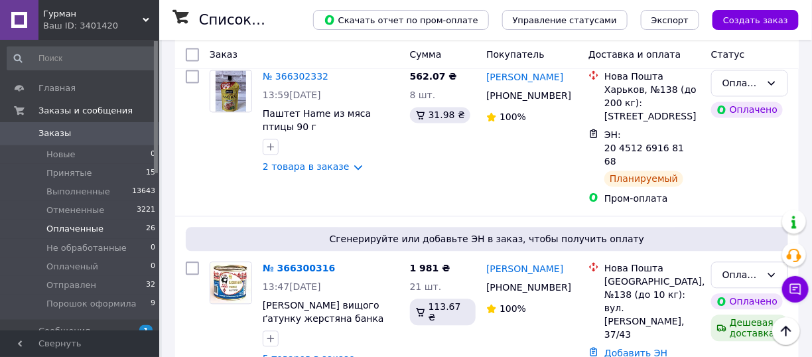
scroll to position [863, 0]
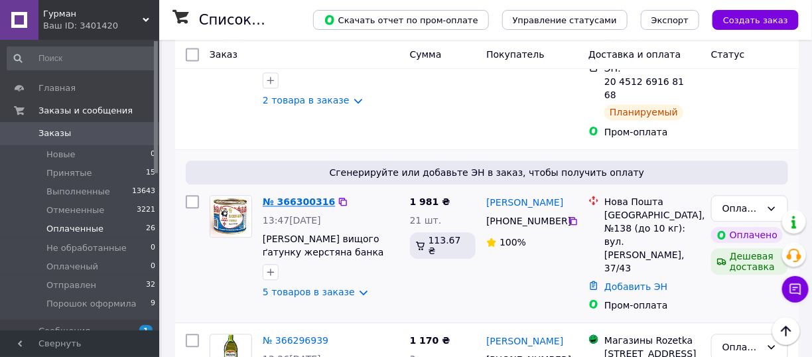
click at [301, 196] on link "№ 366300316" at bounding box center [299, 201] width 72 height 11
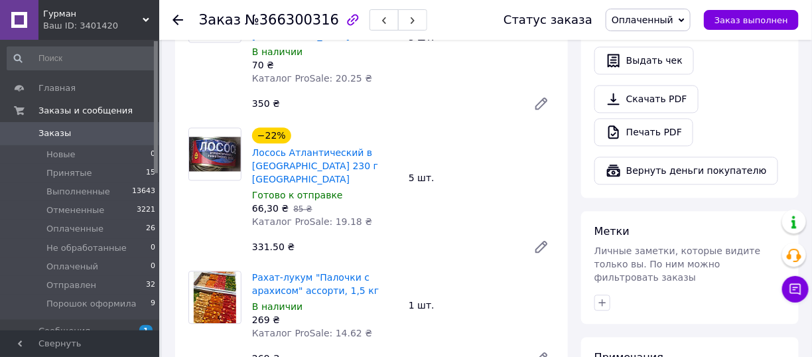
scroll to position [863, 0]
click at [104, 139] on link "Заказы 0" at bounding box center [81, 133] width 163 height 23
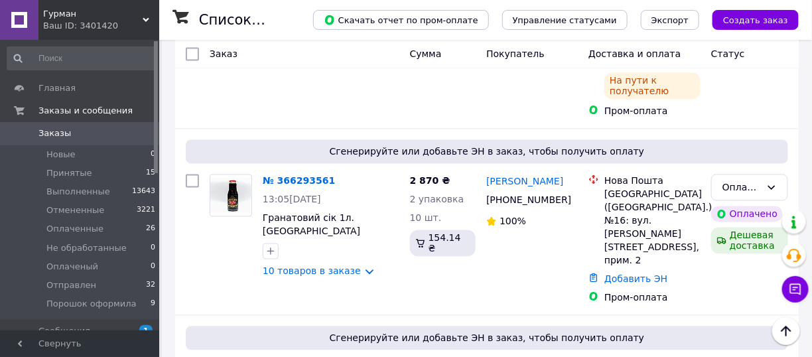
scroll to position [2124, 0]
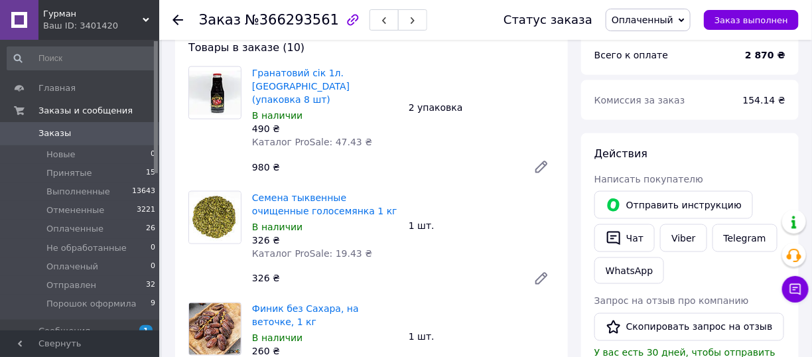
scroll to position [465, 0]
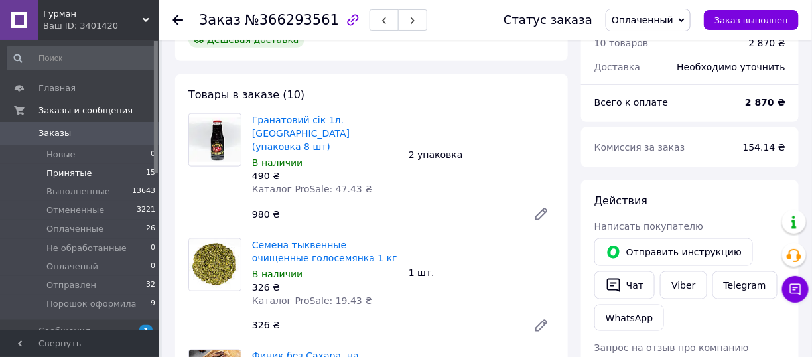
click at [104, 177] on li "Принятые 15" at bounding box center [81, 173] width 163 height 19
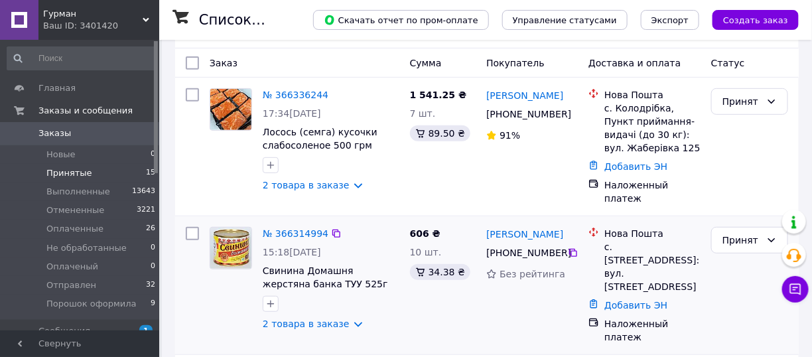
scroll to position [149, 0]
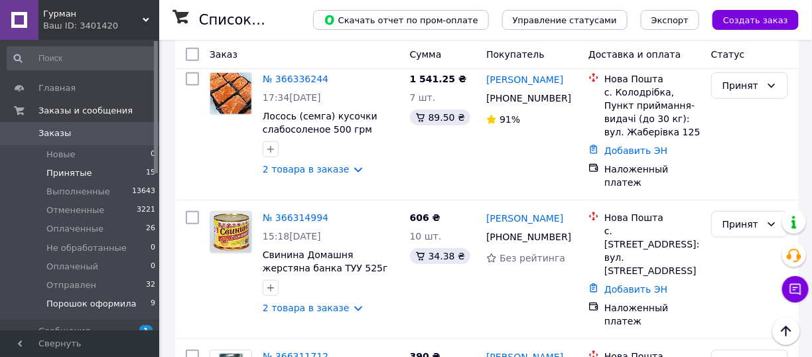
click at [92, 302] on span "Порошок оформила" at bounding box center [91, 304] width 90 height 12
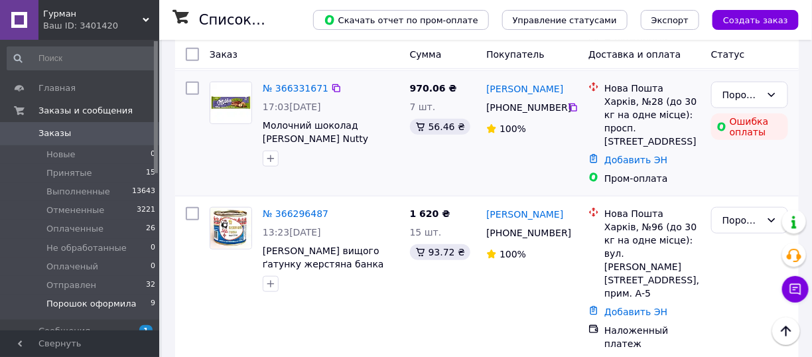
scroll to position [332, 0]
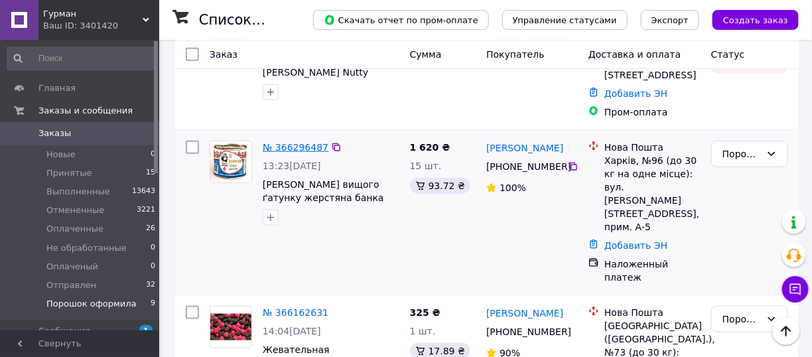
click at [309, 142] on link "№ 366296487" at bounding box center [296, 147] width 66 height 11
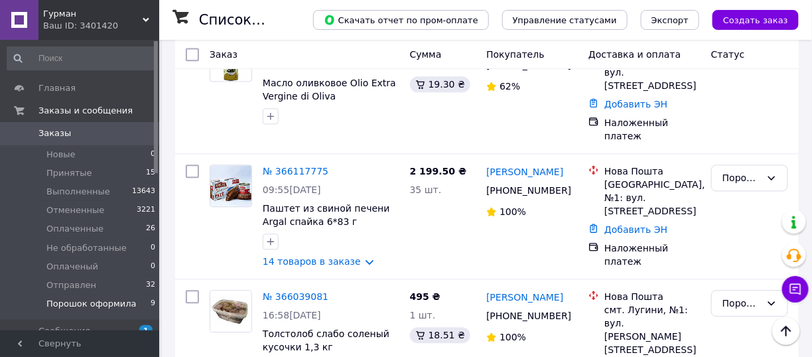
scroll to position [970, 0]
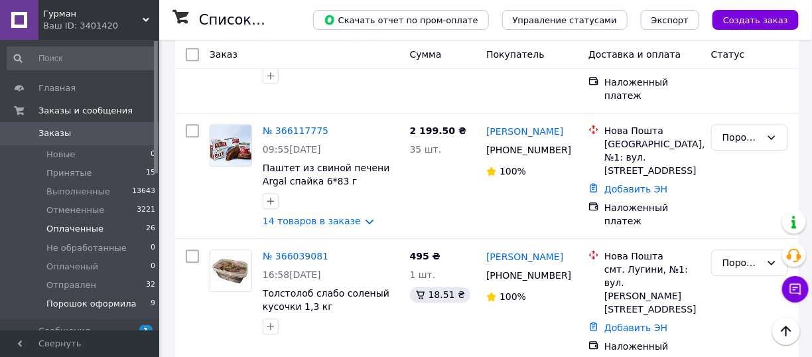
click at [135, 230] on li "Оплаченные 26" at bounding box center [81, 229] width 163 height 19
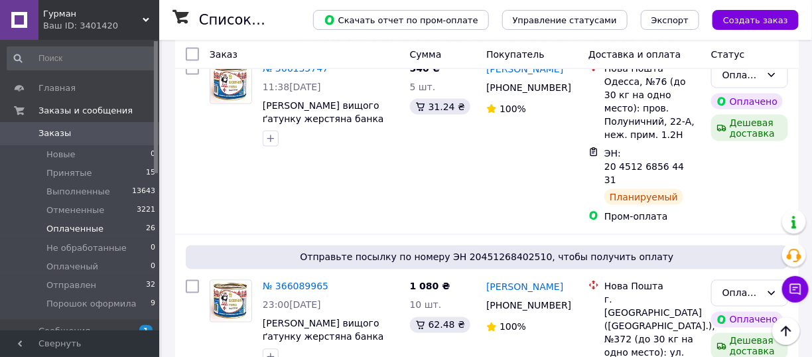
scroll to position [3717, 0]
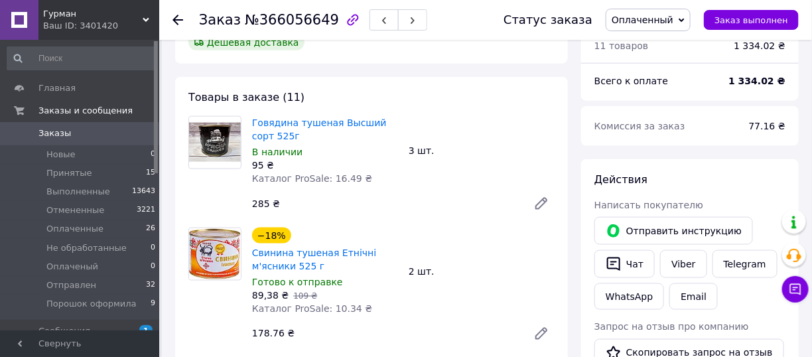
scroll to position [432, 0]
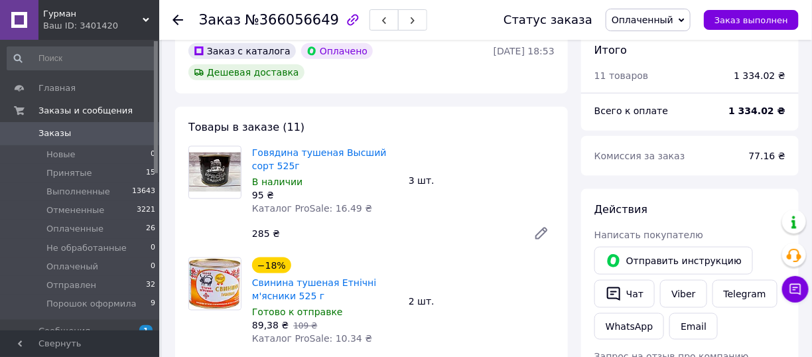
click at [110, 129] on span "Заказы" at bounding box center [80, 133] width 84 height 12
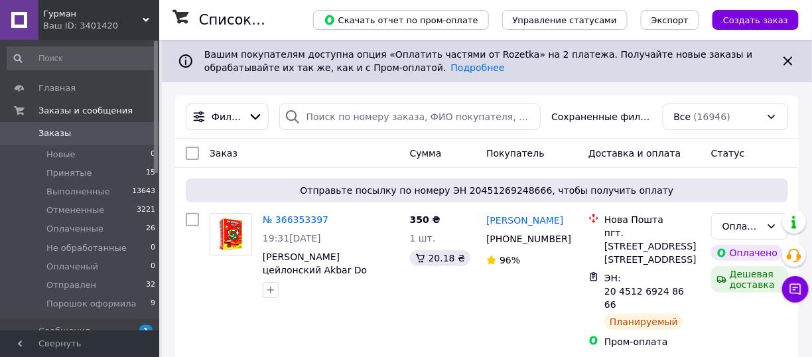
click at [53, 140] on link "Заказы 0" at bounding box center [81, 133] width 163 height 23
